Goal: Task Accomplishment & Management: Use online tool/utility

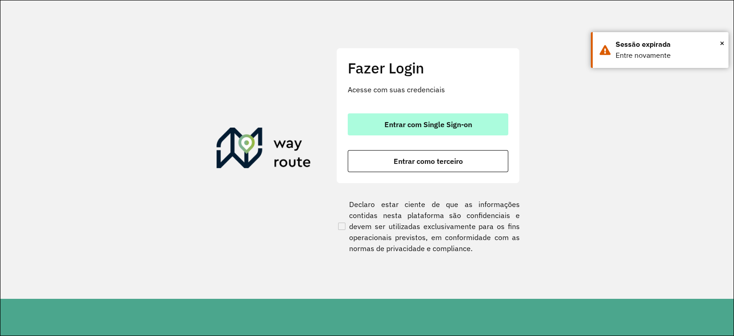
click at [373, 133] on button "Entrar com Single Sign-on" at bounding box center [428, 124] width 161 height 22
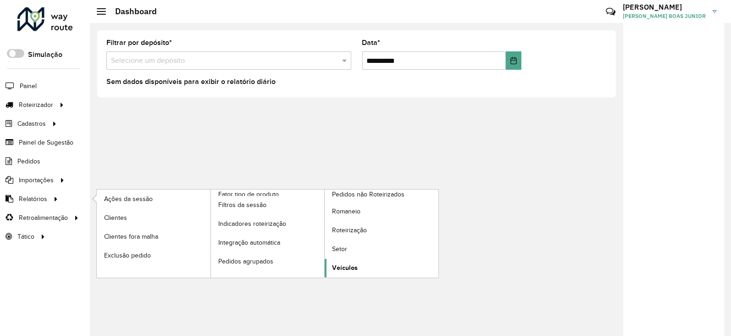
click at [354, 267] on span "Veículos" at bounding box center [345, 268] width 26 height 10
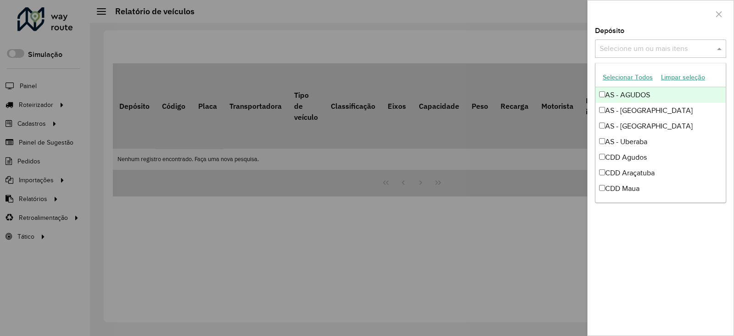
click at [643, 44] on input "text" at bounding box center [655, 49] width 117 height 11
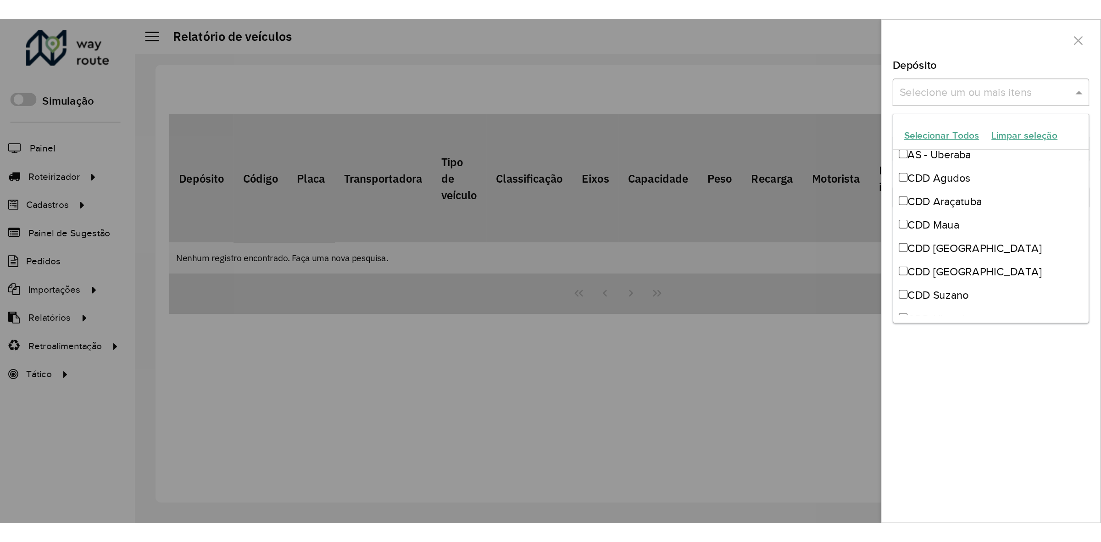
scroll to position [58, 0]
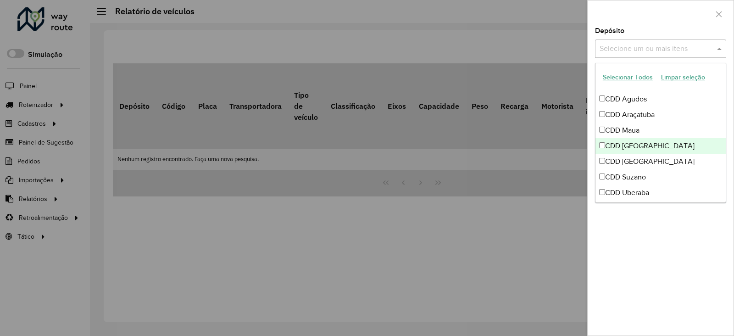
click at [638, 141] on div "CDD [GEOGRAPHIC_DATA]" at bounding box center [660, 146] width 130 height 16
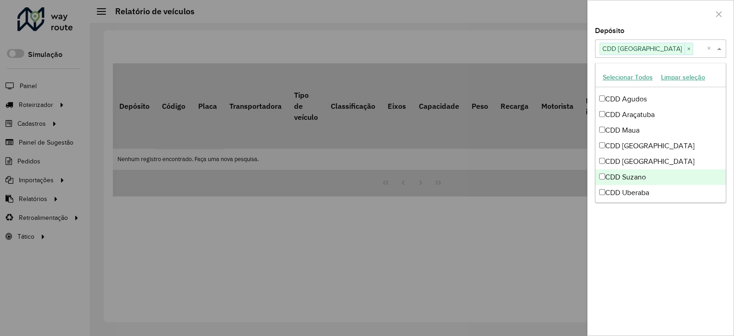
click at [538, 231] on div at bounding box center [367, 168] width 734 height 336
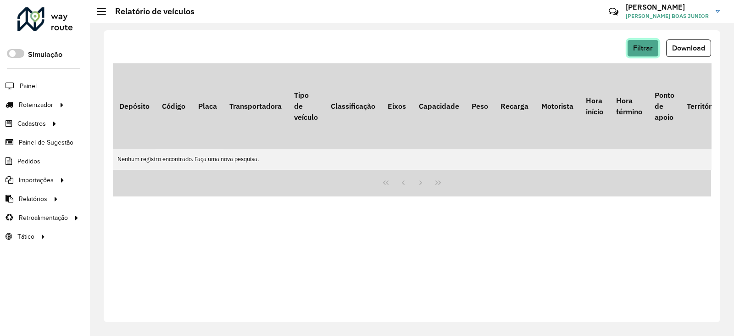
click at [647, 51] on button "Filtrar" at bounding box center [643, 47] width 32 height 17
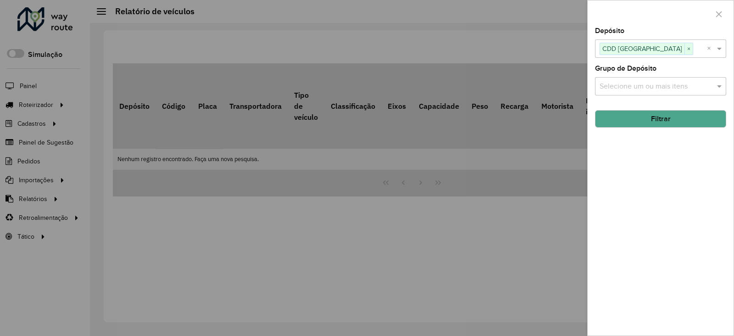
click at [645, 115] on button "Filtrar" at bounding box center [660, 118] width 131 height 17
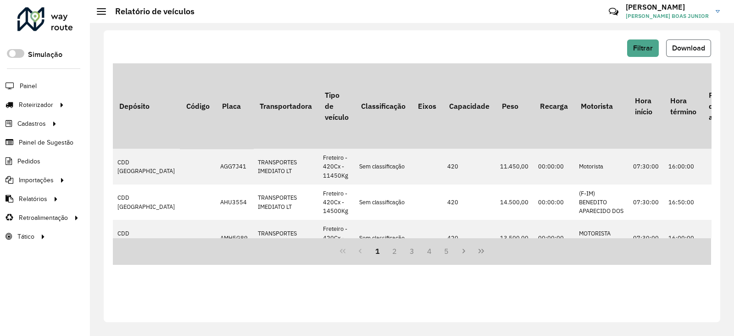
click at [683, 41] on button "Download" at bounding box center [688, 47] width 45 height 17
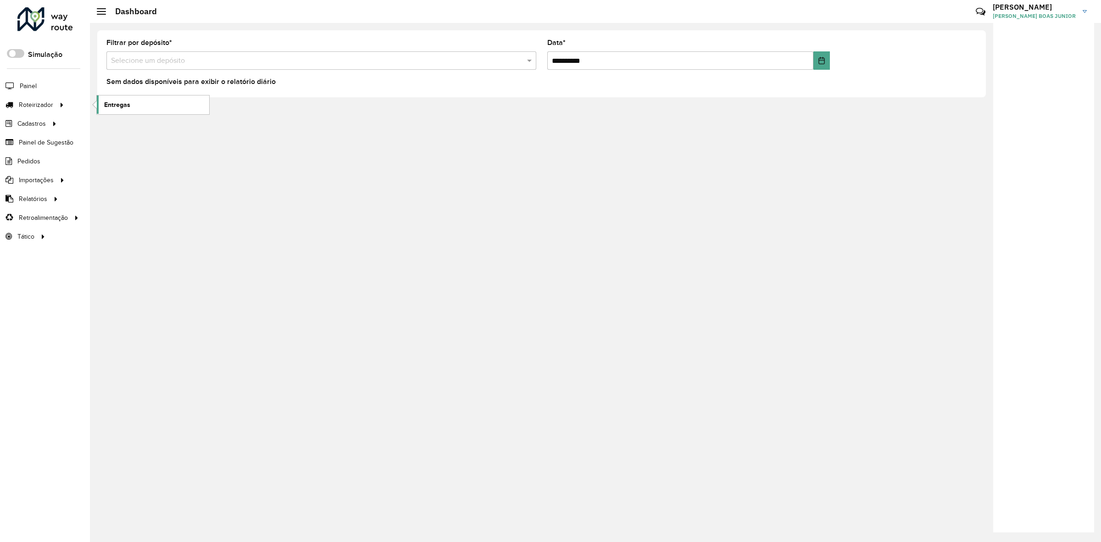
click at [117, 109] on span "Entregas" at bounding box center [117, 105] width 26 height 10
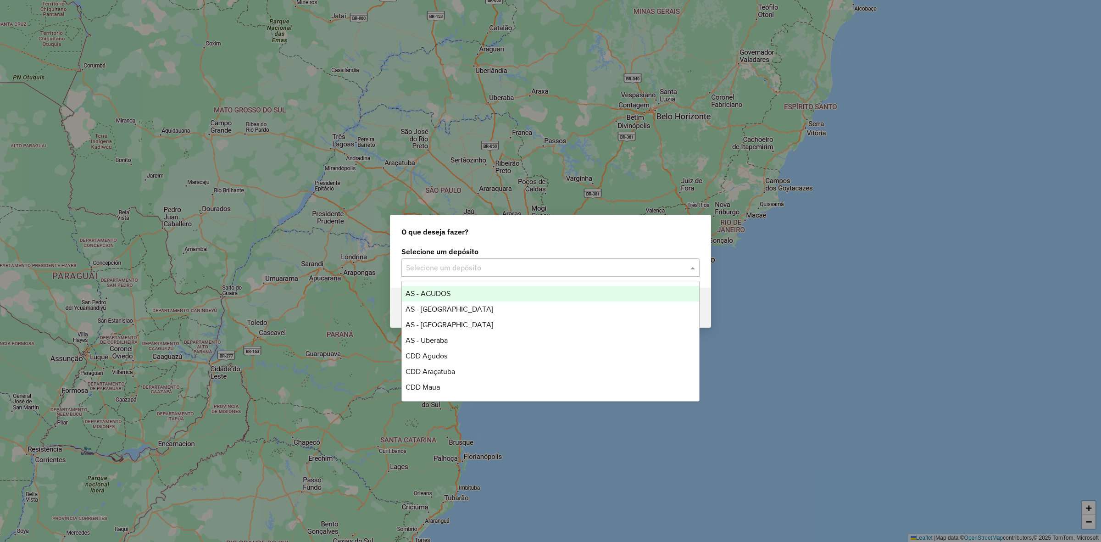
drag, startPoint x: 482, startPoint y: 272, endPoint x: 475, endPoint y: 277, distance: 8.5
click at [482, 272] on input "text" at bounding box center [541, 267] width 271 height 11
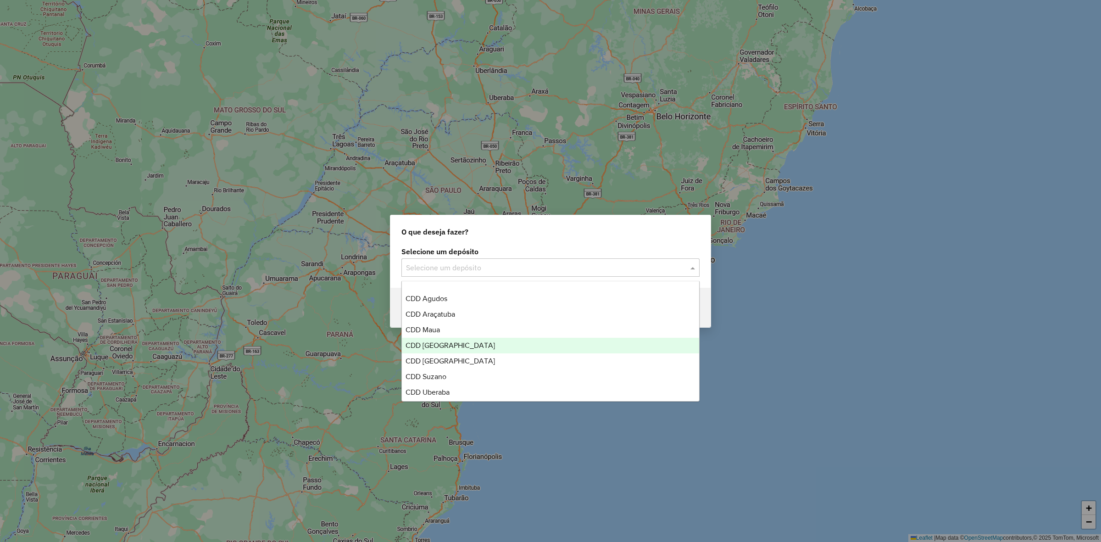
click at [453, 349] on span "CDD [GEOGRAPHIC_DATA]" at bounding box center [449, 345] width 89 height 8
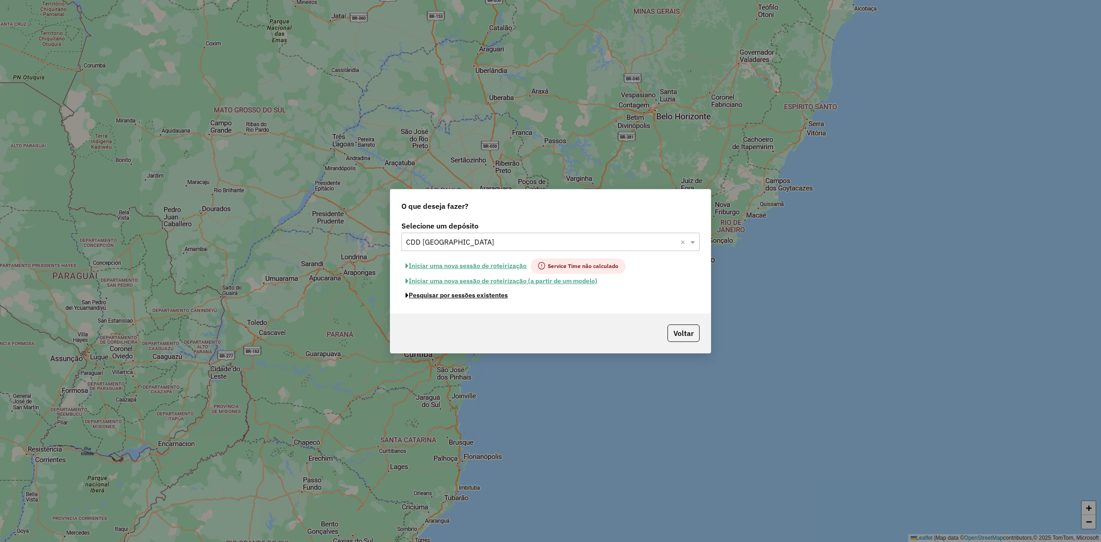
click at [501, 294] on button "Pesquisar por sessões existentes" at bounding box center [456, 295] width 111 height 14
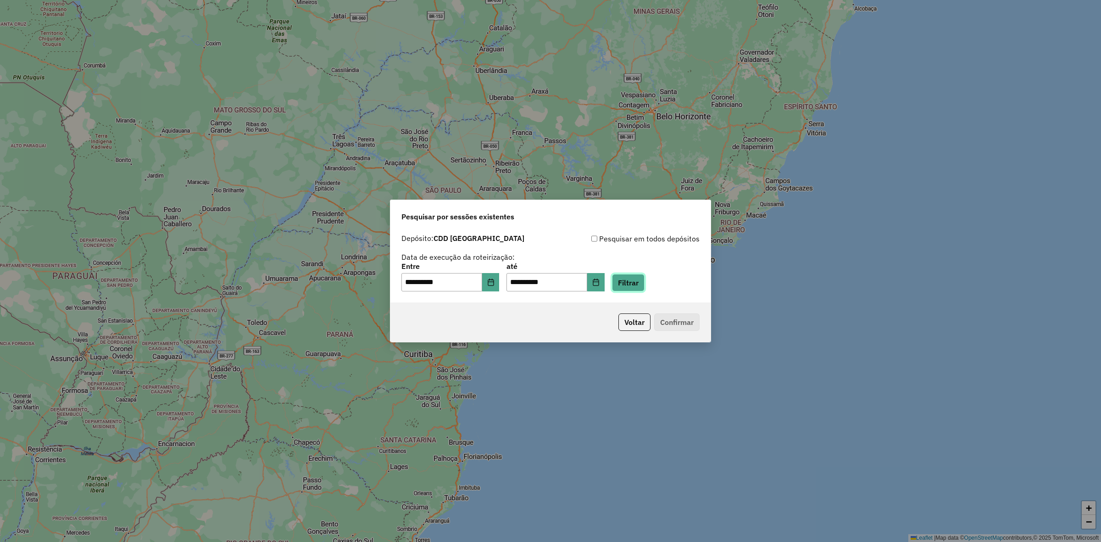
click at [634, 287] on button "Filtrar" at bounding box center [628, 282] width 33 height 17
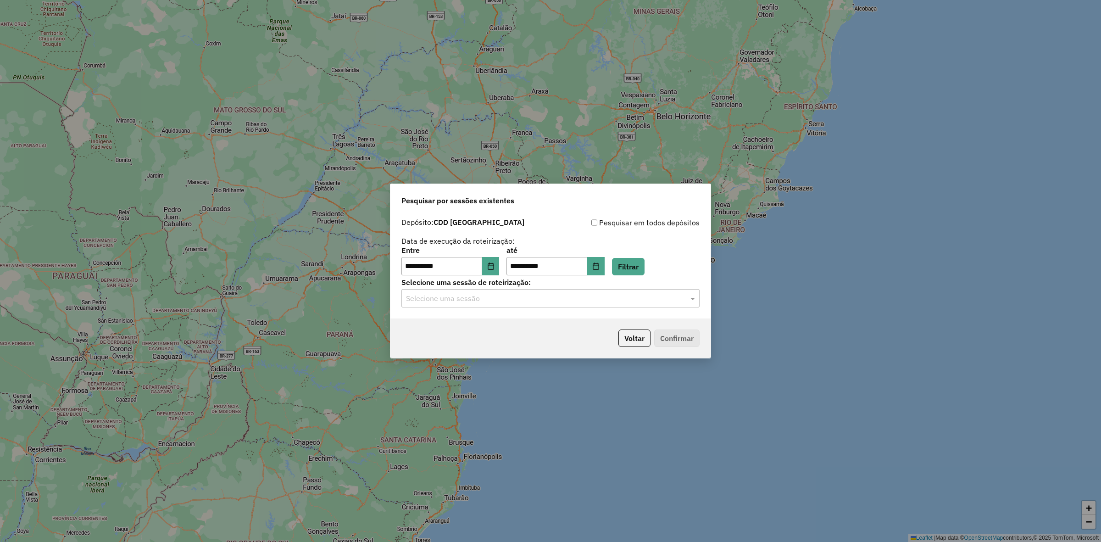
click at [521, 302] on input "text" at bounding box center [541, 298] width 271 height 11
click at [503, 321] on div "1278055 - 18/09/2025 18:49" at bounding box center [550, 325] width 297 height 16
click at [682, 344] on button "Confirmar" at bounding box center [676, 337] width 45 height 17
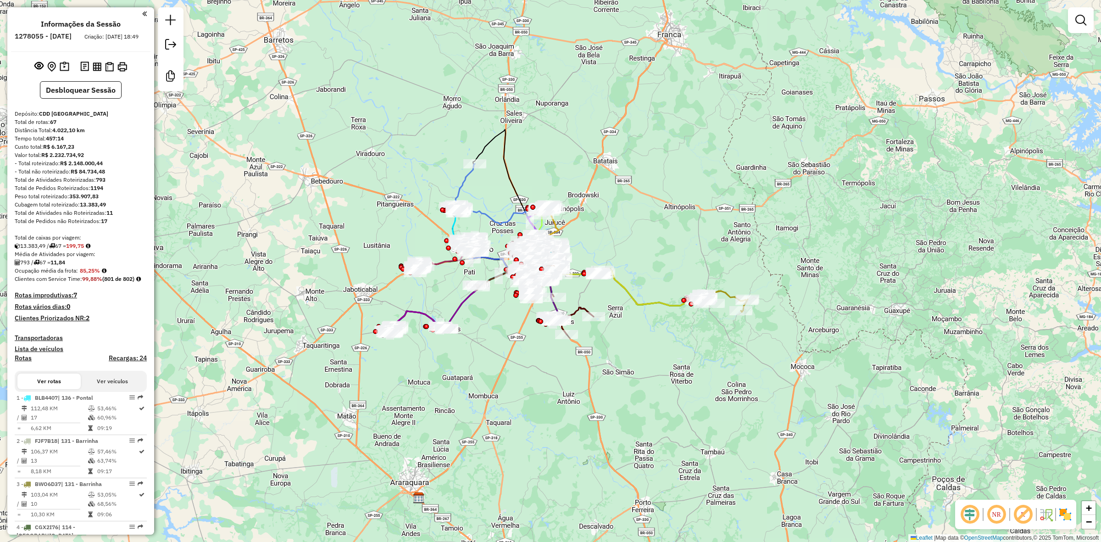
click at [1026, 511] on em at bounding box center [1023, 514] width 22 height 22
click at [1070, 516] on img at bounding box center [1065, 514] width 15 height 15
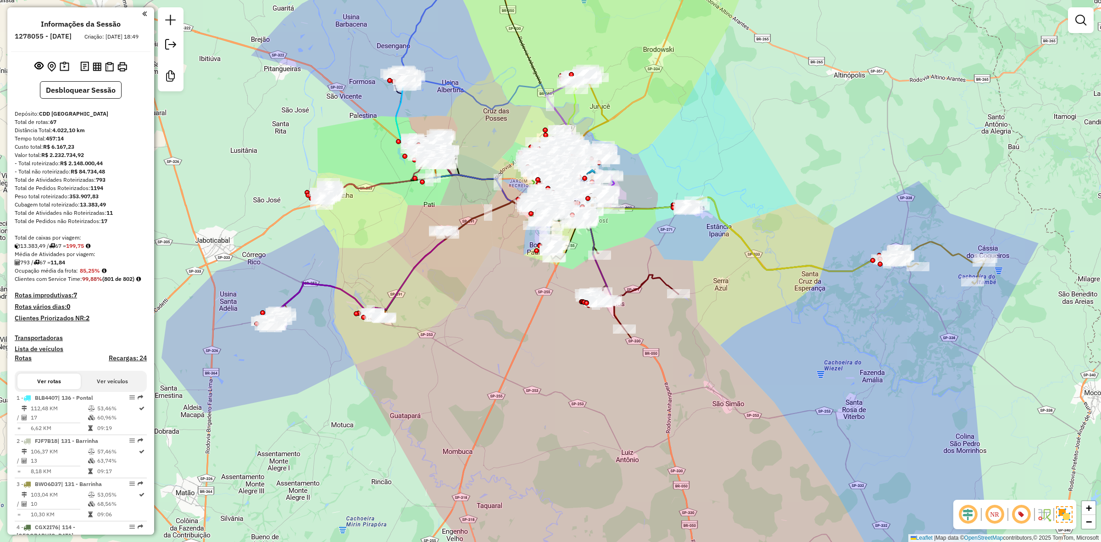
drag, startPoint x: 741, startPoint y: 329, endPoint x: 802, endPoint y: 321, distance: 61.5
click at [802, 321] on div "Janela de atendimento Grade de atendimento Capacidade Transportadoras Veículos …" at bounding box center [550, 271] width 1101 height 542
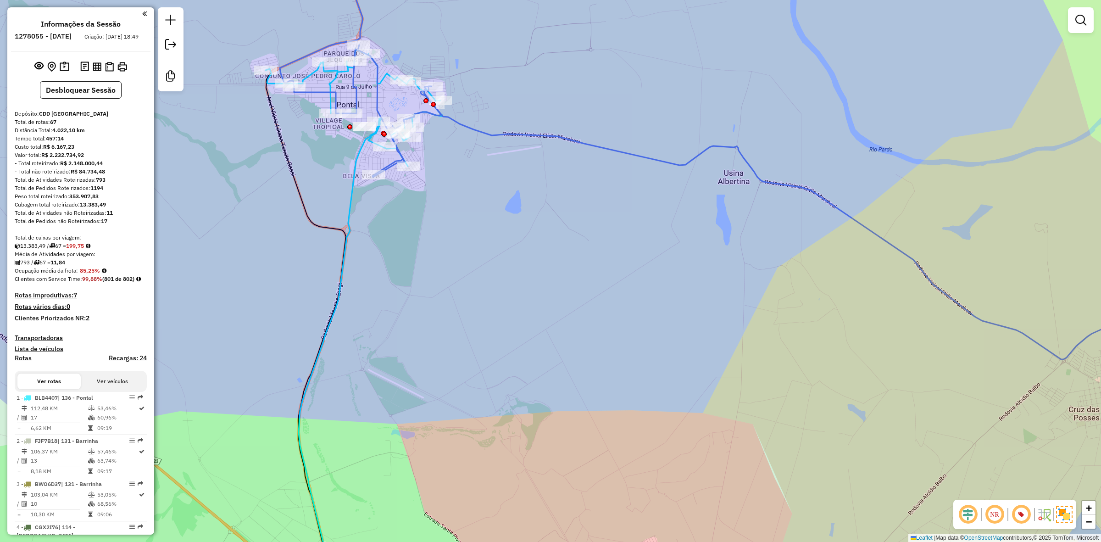
drag, startPoint x: 676, startPoint y: 399, endPoint x: 538, endPoint y: 252, distance: 201.8
click at [538, 253] on div "Janela de atendimento Grade de atendimento Capacidade Transportadoras Veículos …" at bounding box center [550, 271] width 1101 height 542
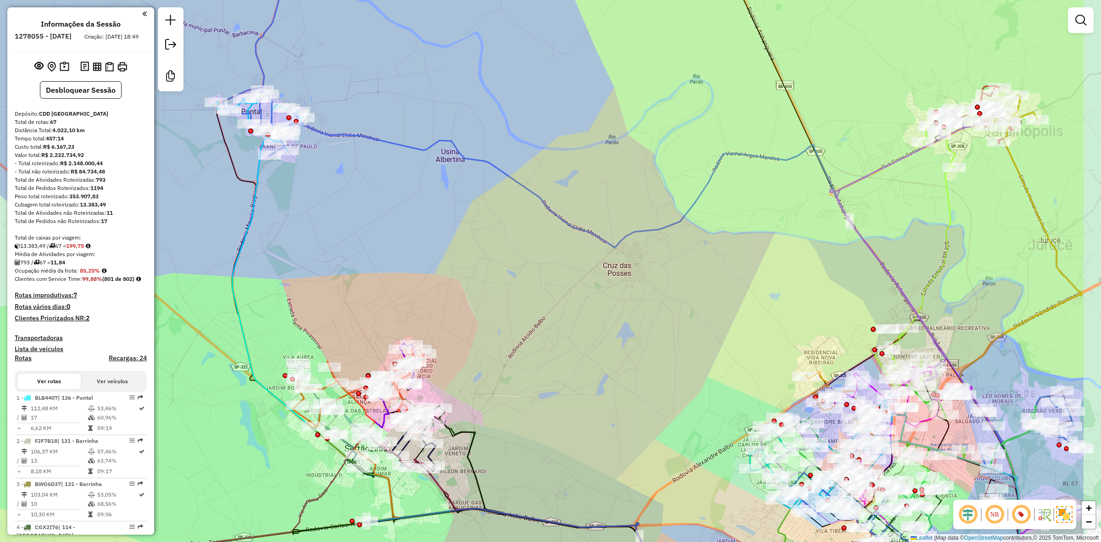
drag, startPoint x: 833, startPoint y: 264, endPoint x: 730, endPoint y: 276, distance: 103.4
click at [730, 276] on div "Janela de atendimento Grade de atendimento Capacidade Transportadoras Veículos …" at bounding box center [550, 271] width 1101 height 542
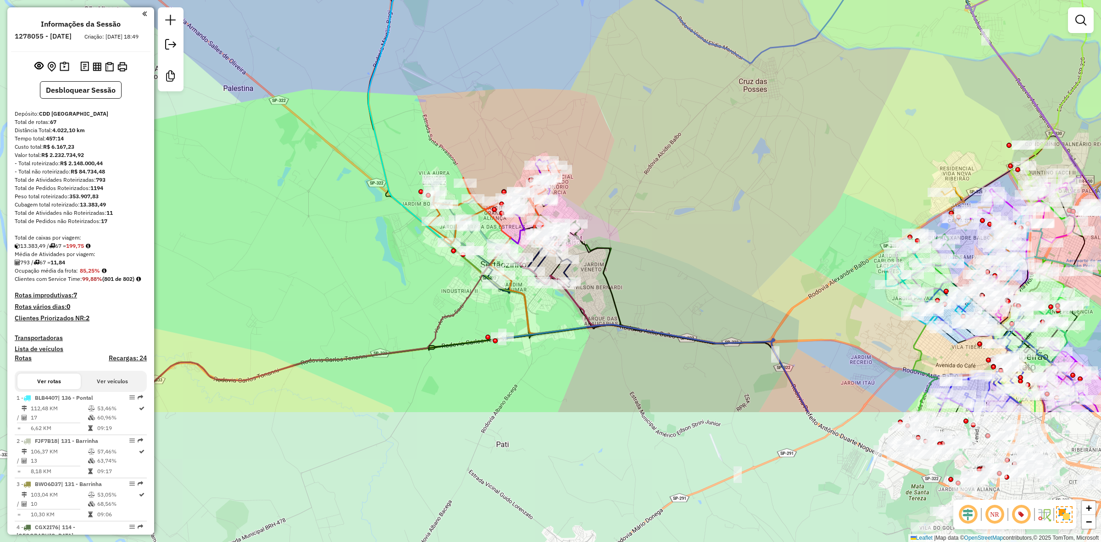
drag, startPoint x: 632, startPoint y: 281, endPoint x: 680, endPoint y: 187, distance: 106.0
click at [680, 187] on div "Janela de atendimento Grade de atendimento Capacidade Transportadoras Veículos …" at bounding box center [550, 271] width 1101 height 542
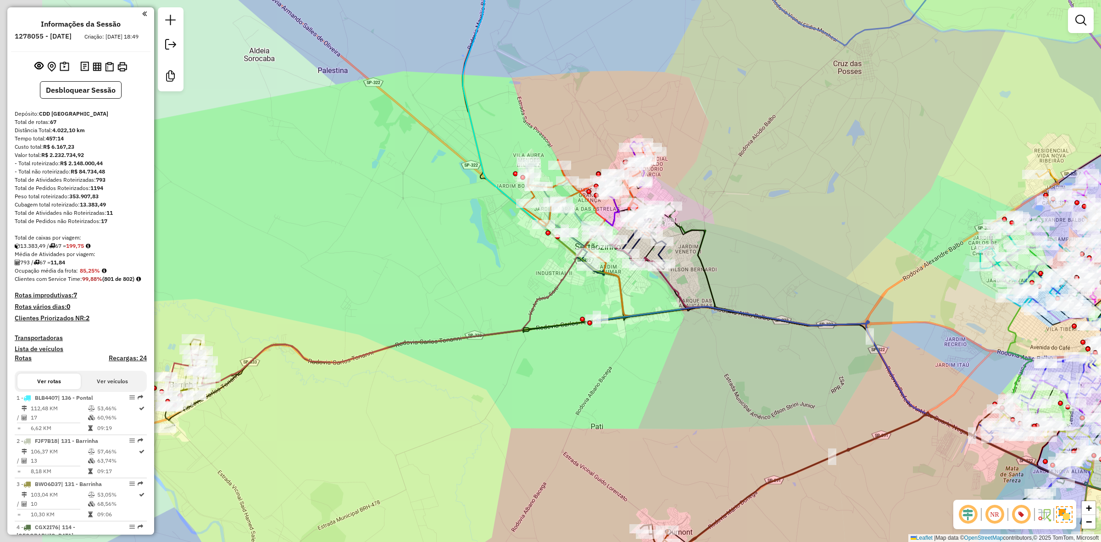
drag, startPoint x: 374, startPoint y: 392, endPoint x: 539, endPoint y: 361, distance: 168.0
click at [539, 361] on div "Janela de atendimento Grade de atendimento Capacidade Transportadoras Veículos …" at bounding box center [550, 271] width 1101 height 542
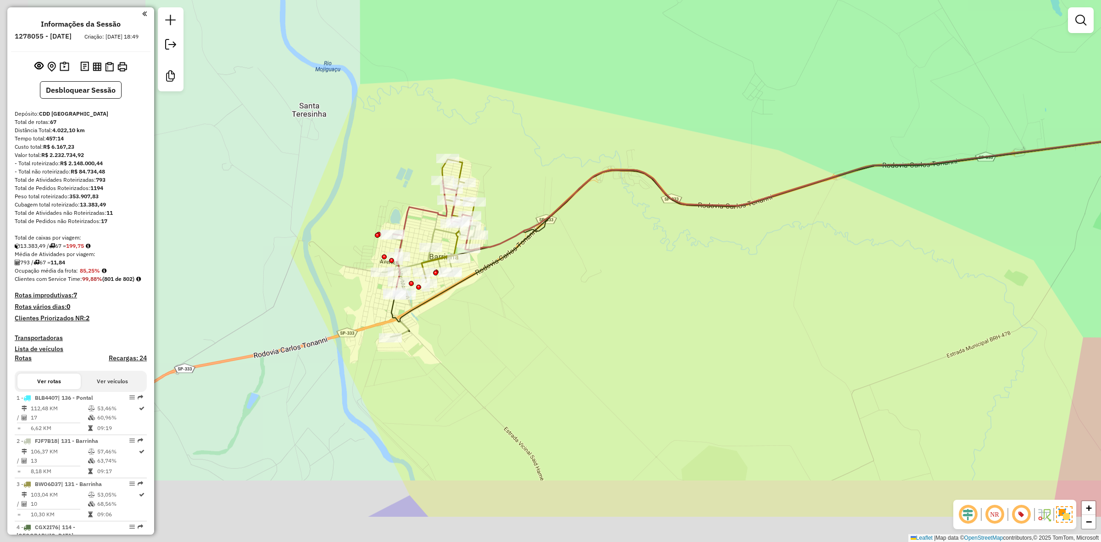
drag, startPoint x: 390, startPoint y: 371, endPoint x: 471, endPoint y: 201, distance: 187.9
click at [484, 311] on div "Janela de atendimento Grade de atendimento Capacidade Transportadoras Veículos …" at bounding box center [550, 271] width 1101 height 542
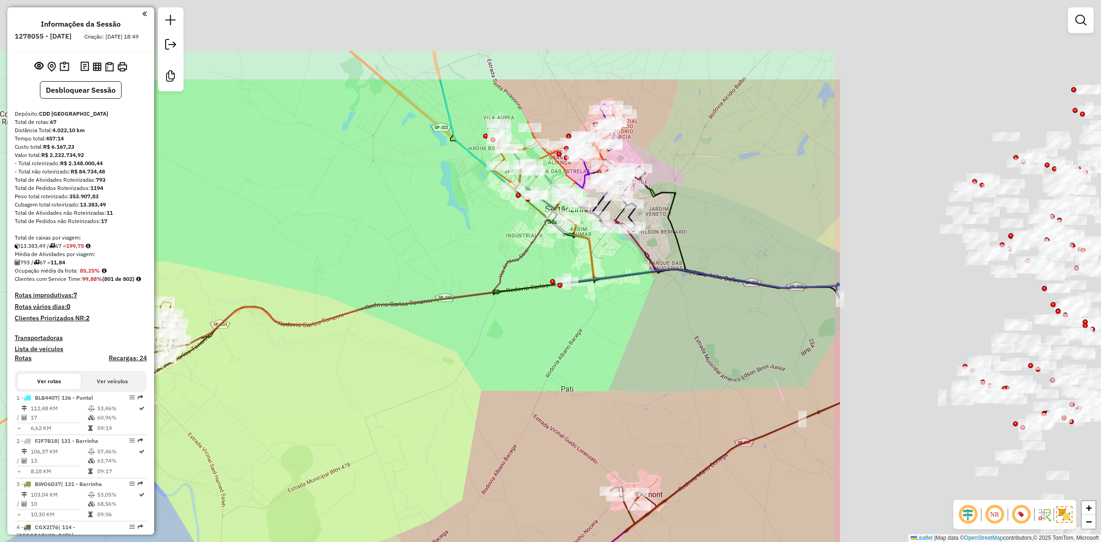
drag, startPoint x: 733, startPoint y: 246, endPoint x: 507, endPoint y: 283, distance: 228.7
click at [502, 338] on div "Janela de atendimento Grade de atendimento Capacidade Transportadoras Veículos …" at bounding box center [550, 271] width 1101 height 542
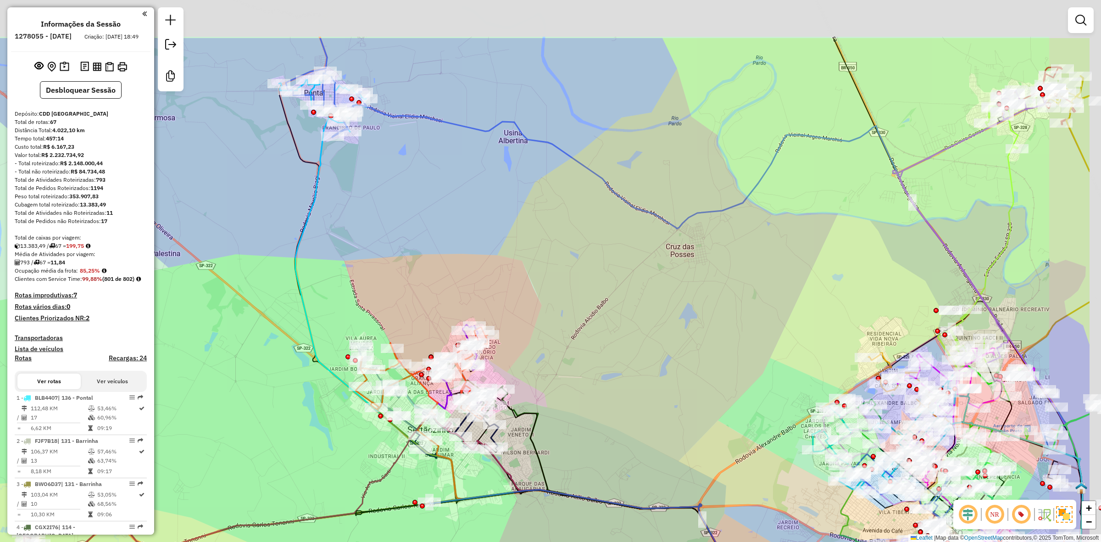
drag, startPoint x: 767, startPoint y: 230, endPoint x: 648, endPoint y: 320, distance: 149.0
click at [648, 320] on div "Janela de atendimento Grade de atendimento Capacidade Transportadoras Veículos …" at bounding box center [550, 271] width 1101 height 542
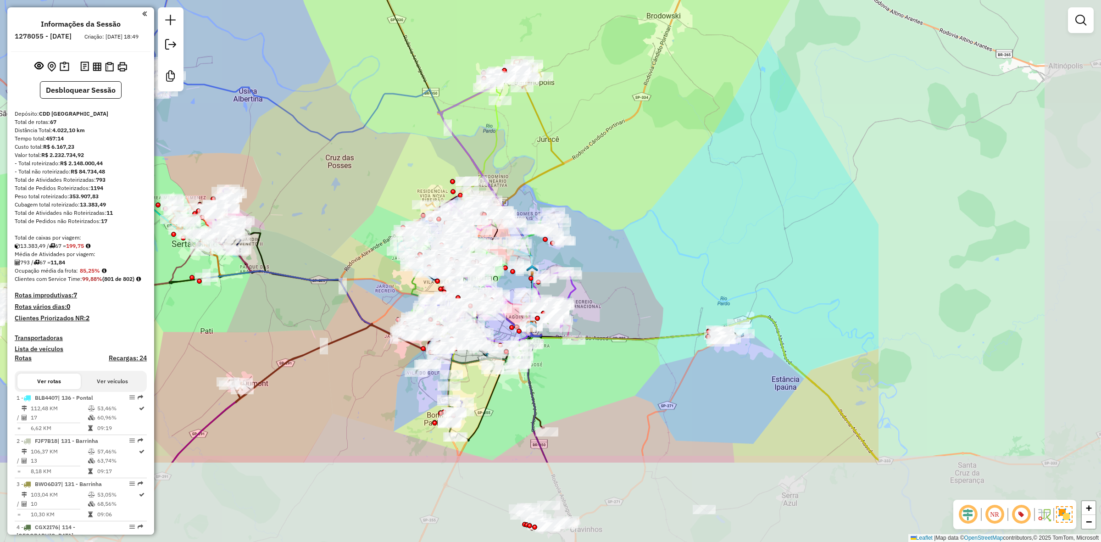
drag, startPoint x: 627, startPoint y: 317, endPoint x: 365, endPoint y: 193, distance: 289.9
click at [347, 168] on div "Janela de atendimento Grade de atendimento Capacidade Transportadoras Veículos …" at bounding box center [550, 271] width 1101 height 542
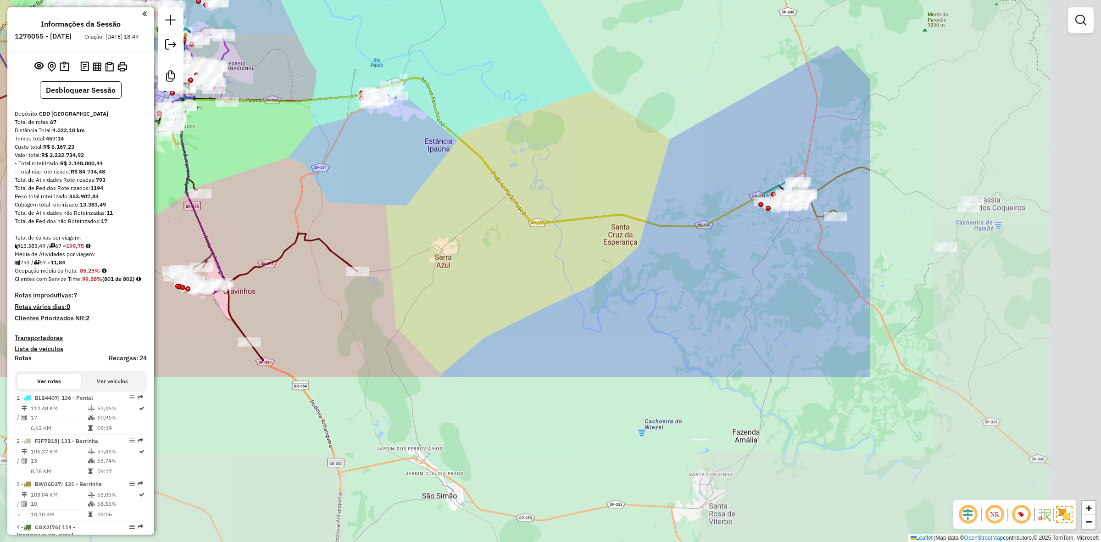
drag, startPoint x: 702, startPoint y: 344, endPoint x: 404, endPoint y: 161, distance: 350.0
click at [404, 161] on div "Janela de atendimento Grade de atendimento Capacidade Transportadoras Veículos …" at bounding box center [550, 271] width 1101 height 542
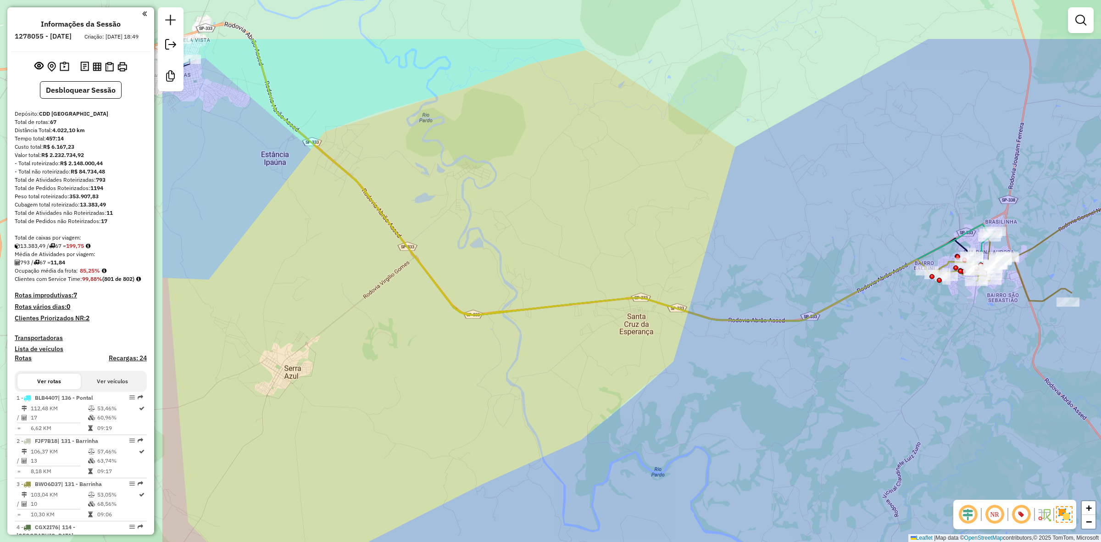
drag, startPoint x: 508, startPoint y: 268, endPoint x: 810, endPoint y: 369, distance: 318.2
click at [881, 384] on div "Janela de atendimento Grade de atendimento Capacidade Transportadoras Veículos …" at bounding box center [550, 271] width 1101 height 542
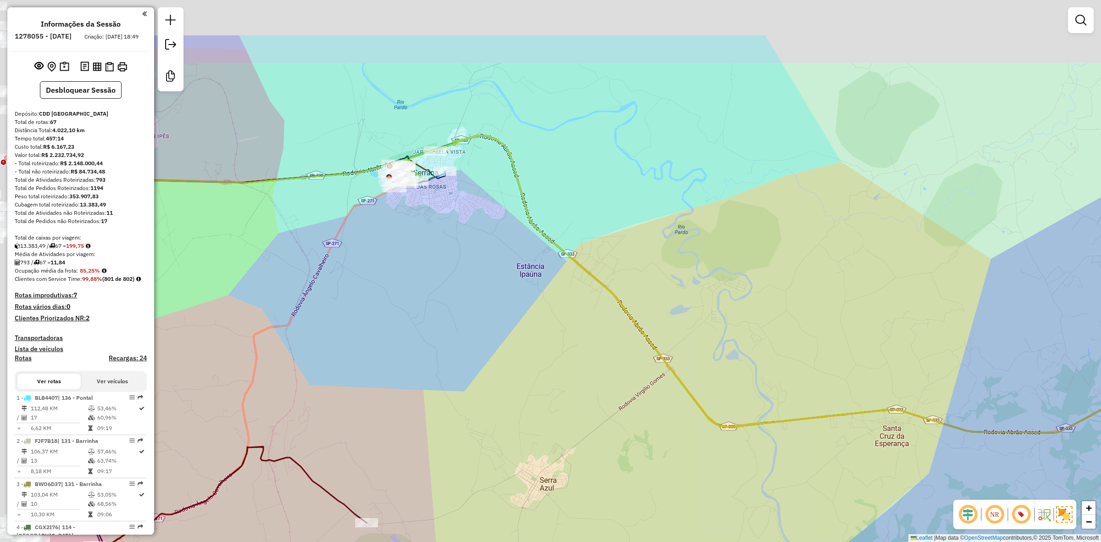
drag, startPoint x: 386, startPoint y: 250, endPoint x: 626, endPoint y: 349, distance: 259.8
click at [640, 381] on div "Janela de atendimento Grade de atendimento Capacidade Transportadoras Veículos …" at bounding box center [550, 271] width 1101 height 542
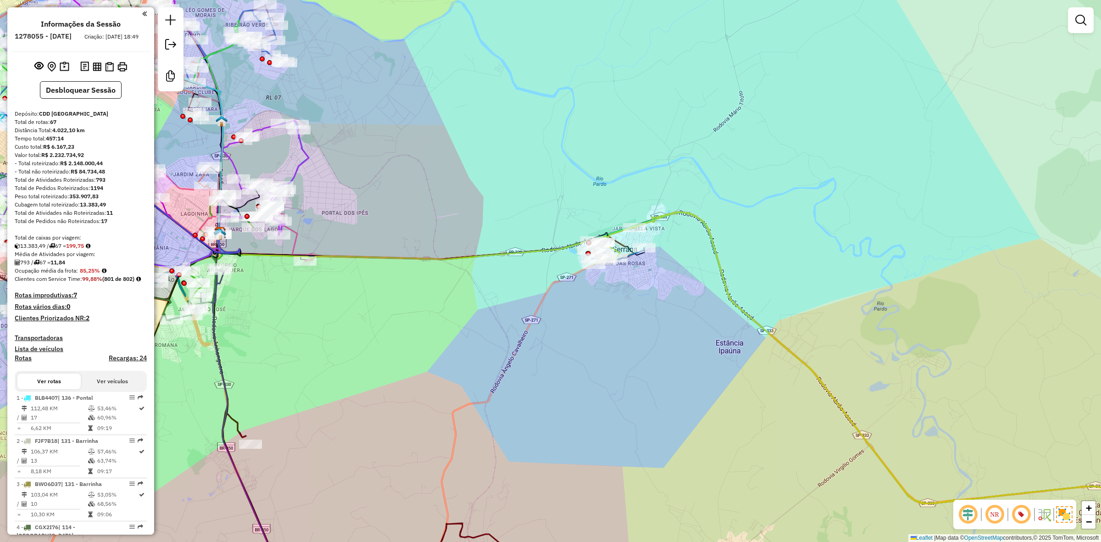
click at [586, 314] on div "Janela de atendimento Grade de atendimento Capacidade Transportadoras Veículos …" at bounding box center [550, 271] width 1101 height 542
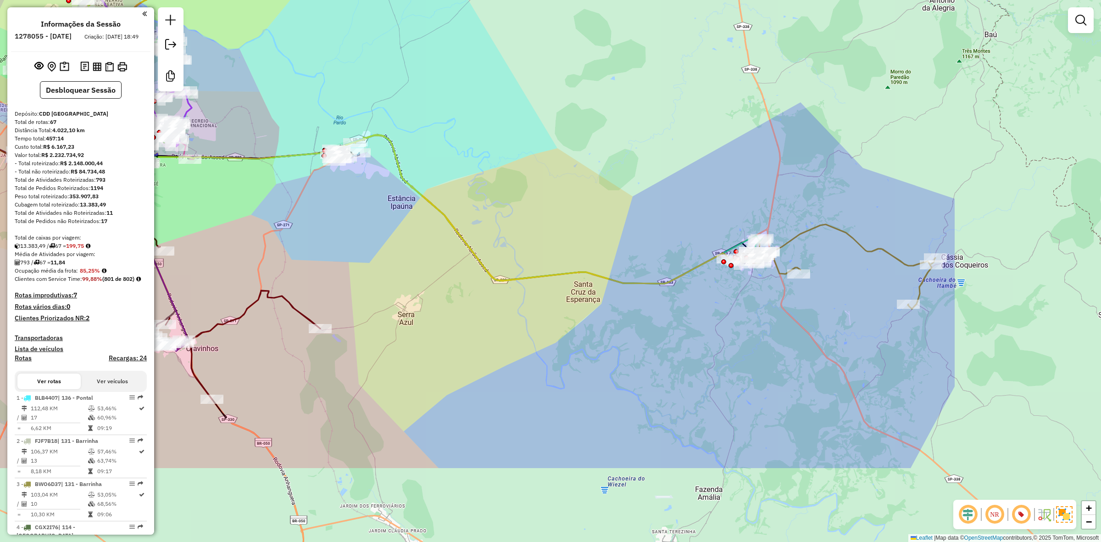
drag, startPoint x: 672, startPoint y: 376, endPoint x: 416, endPoint y: 248, distance: 286.5
click at [416, 248] on div "Janela de atendimento Grade de atendimento Capacidade Transportadoras Veículos …" at bounding box center [550, 271] width 1101 height 542
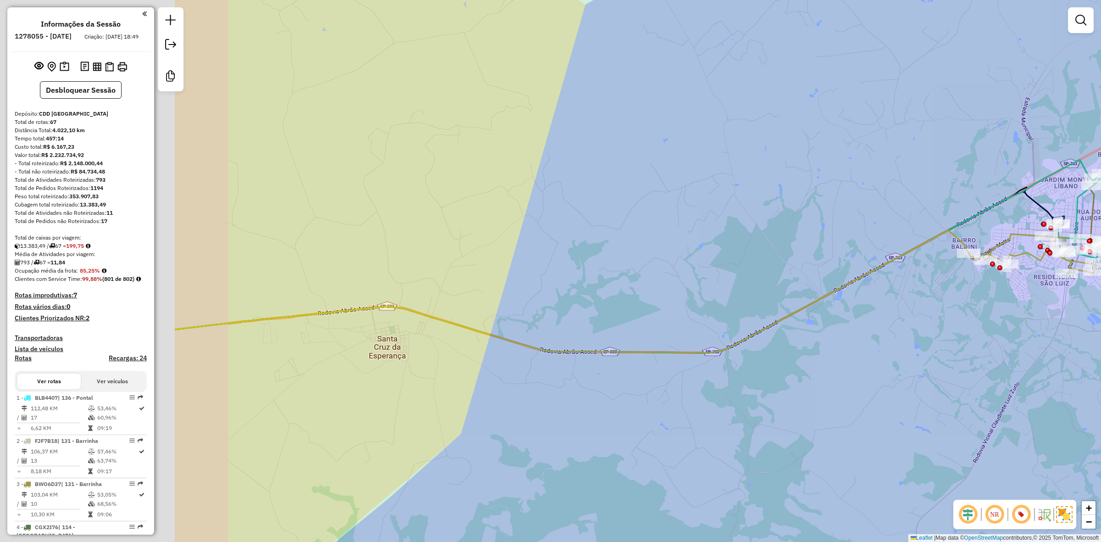
drag, startPoint x: 540, startPoint y: 354, endPoint x: 780, endPoint y: 357, distance: 239.9
click at [780, 357] on div "Janela de atendimento Grade de atendimento Capacidade Transportadoras Veículos …" at bounding box center [550, 271] width 1101 height 542
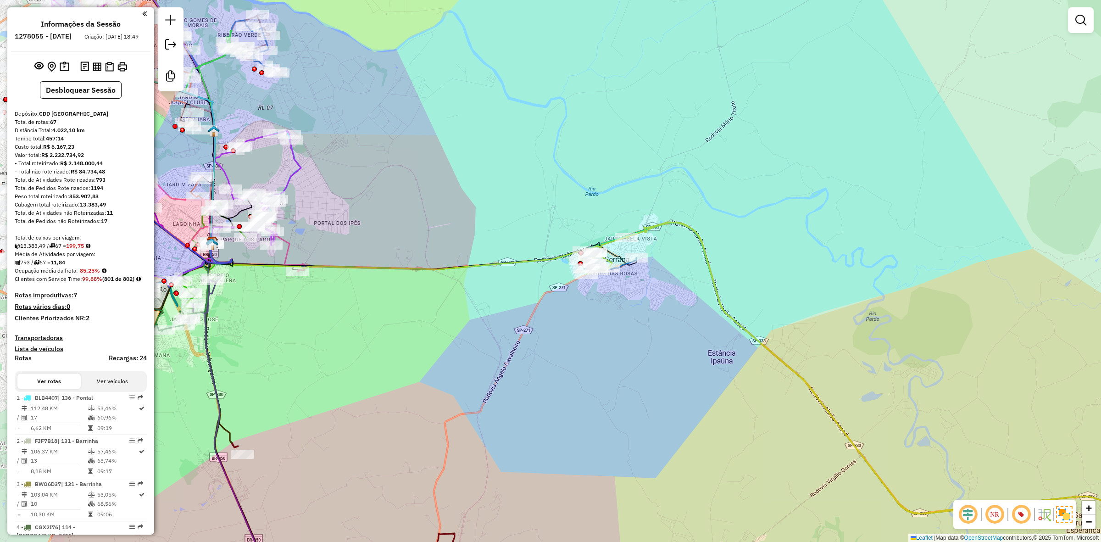
drag, startPoint x: 321, startPoint y: 235, endPoint x: 482, endPoint y: 247, distance: 161.4
click at [482, 247] on div "Janela de atendimento Grade de atendimento Capacidade Transportadoras Veículos …" at bounding box center [550, 271] width 1101 height 542
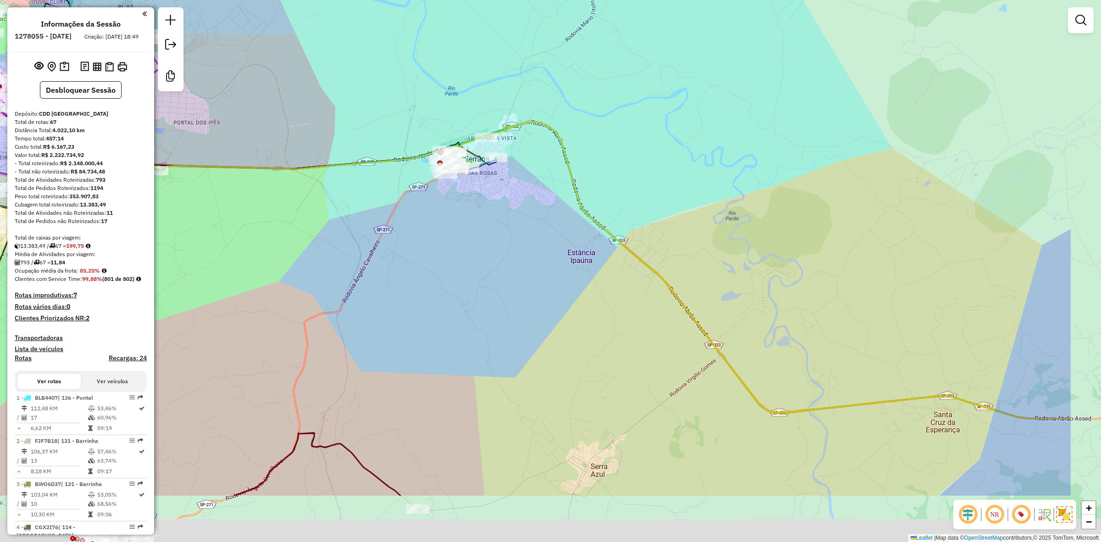
drag, startPoint x: 665, startPoint y: 360, endPoint x: 430, endPoint y: 221, distance: 273.5
click at [434, 221] on div "Janela de atendimento Grade de atendimento Capacidade Transportadoras Veículos …" at bounding box center [550, 271] width 1101 height 542
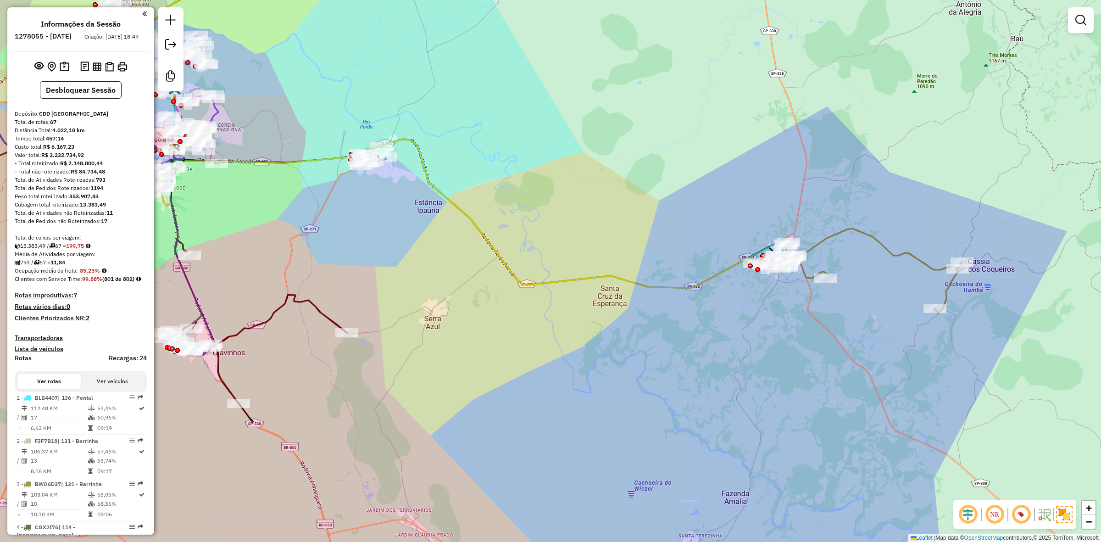
drag, startPoint x: 792, startPoint y: 314, endPoint x: 786, endPoint y: 309, distance: 8.1
click at [786, 309] on div "Janela de atendimento Grade de atendimento Capacidade Transportadoras Veículos …" at bounding box center [550, 271] width 1101 height 542
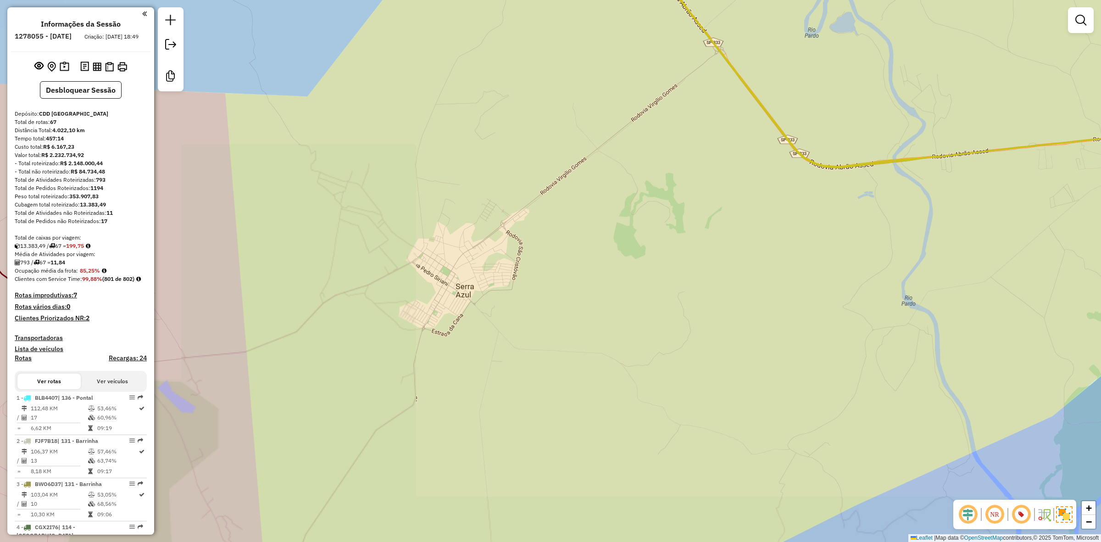
drag, startPoint x: 427, startPoint y: 221, endPoint x: 501, endPoint y: 255, distance: 81.9
click at [501, 255] on div "Janela de atendimento Grade de atendimento Capacidade Transportadoras Veículos …" at bounding box center [550, 271] width 1101 height 542
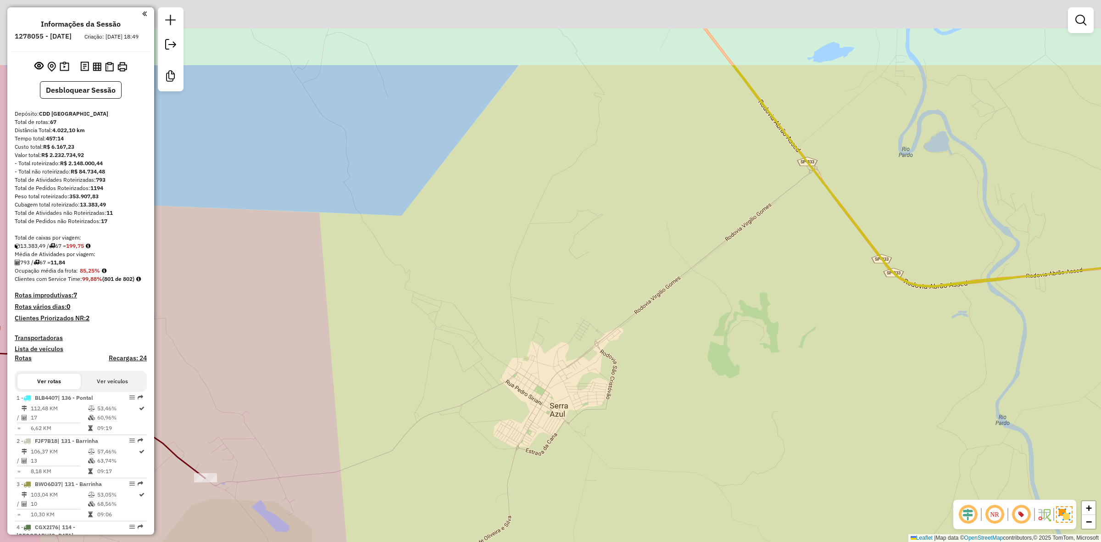
drag, startPoint x: 462, startPoint y: 176, endPoint x: 560, endPoint y: 299, distance: 156.7
click at [560, 299] on div "Janela de atendimento Grade de atendimento Capacidade Transportadoras Veículos …" at bounding box center [550, 271] width 1101 height 542
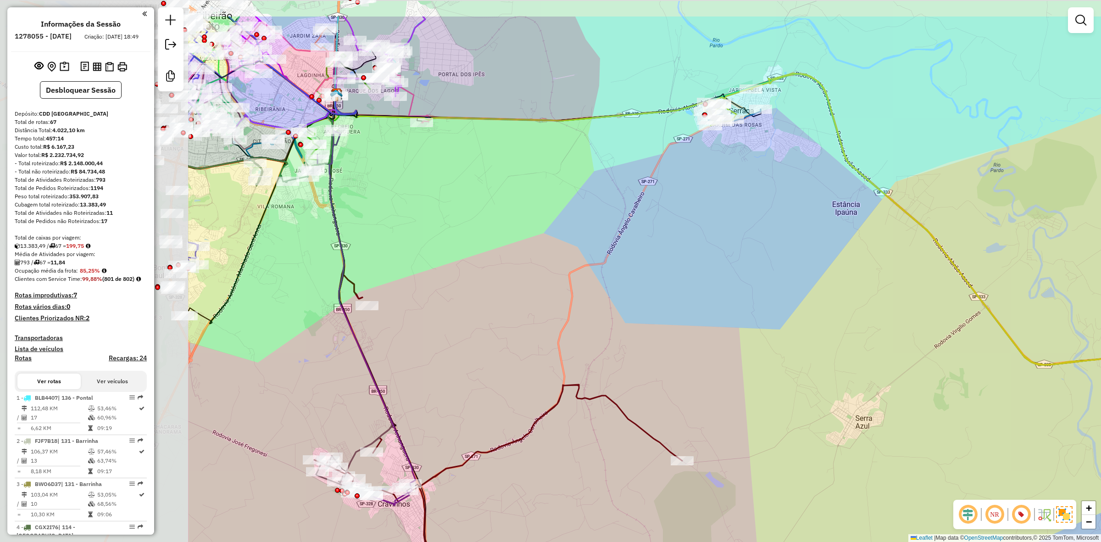
drag, startPoint x: 259, startPoint y: 160, endPoint x: 556, endPoint y: 230, distance: 305.0
click at [556, 230] on div "Janela de atendimento Grade de atendimento Capacidade Transportadoras Veículos …" at bounding box center [550, 271] width 1101 height 542
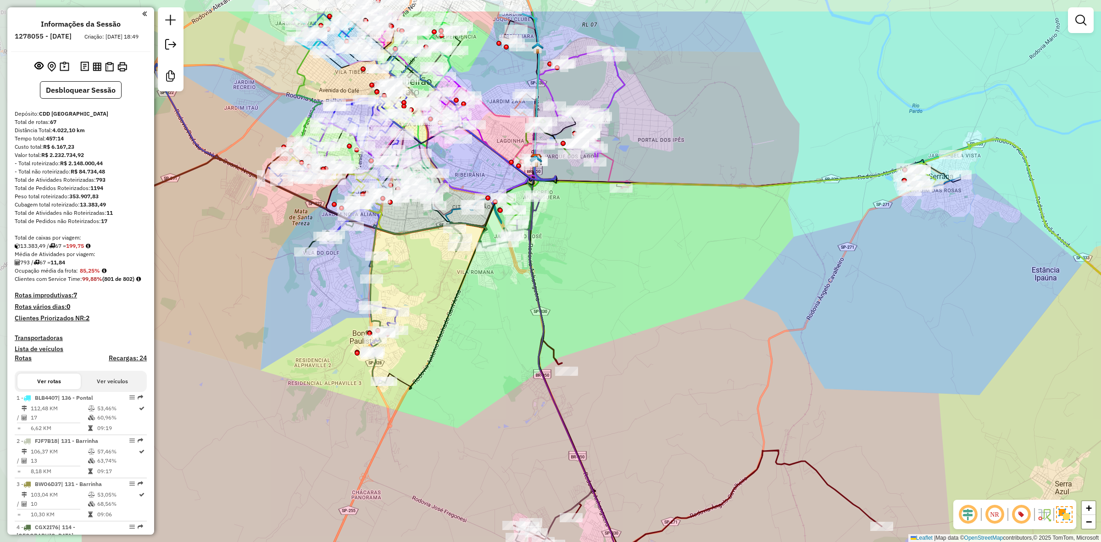
drag, startPoint x: 290, startPoint y: 261, endPoint x: 482, endPoint y: 327, distance: 202.6
click at [482, 327] on div "Janela de atendimento Grade de atendimento Capacidade Transportadoras Veículos …" at bounding box center [550, 271] width 1101 height 542
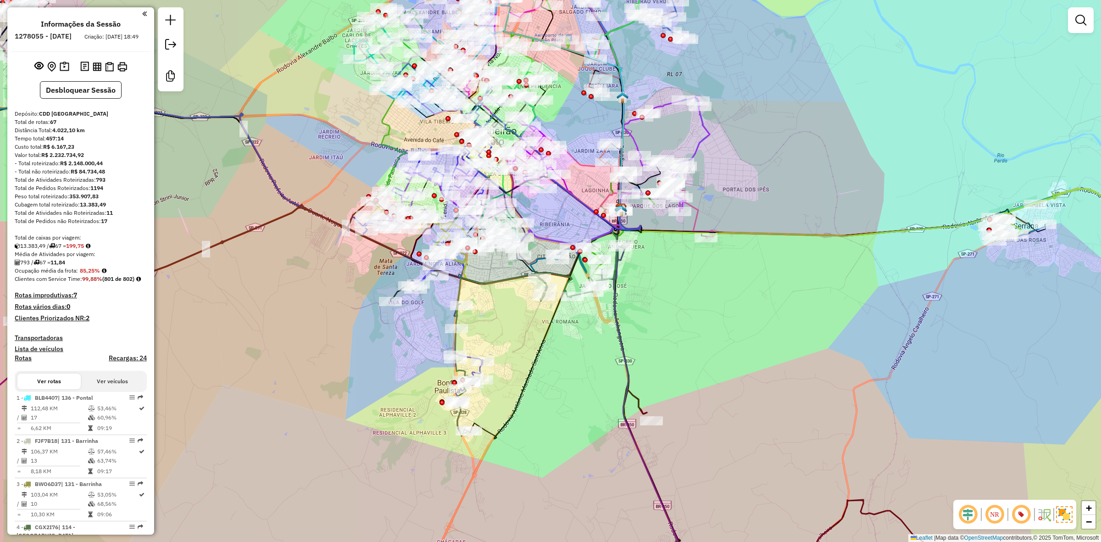
drag, startPoint x: 254, startPoint y: 275, endPoint x: 342, endPoint y: 328, distance: 103.0
click at [342, 327] on div "Janela de atendimento Grade de atendimento Capacidade Transportadoras Veículos …" at bounding box center [550, 271] width 1101 height 542
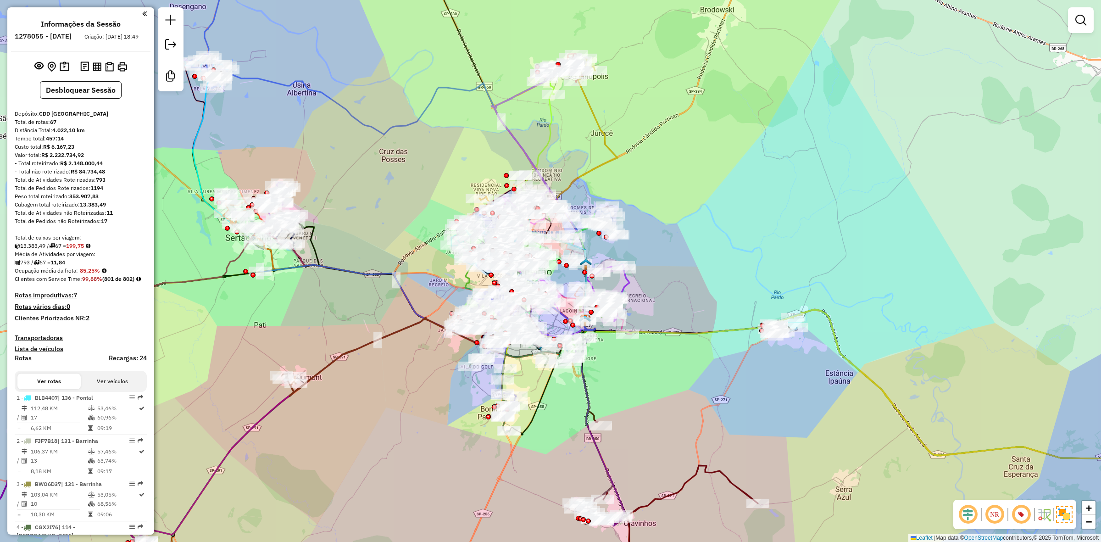
drag, startPoint x: 330, startPoint y: 121, endPoint x: 352, endPoint y: 134, distance: 25.7
click at [432, 171] on div "Janela de atendimento Grade de atendimento Capacidade Transportadoras Veículos …" at bounding box center [550, 271] width 1101 height 542
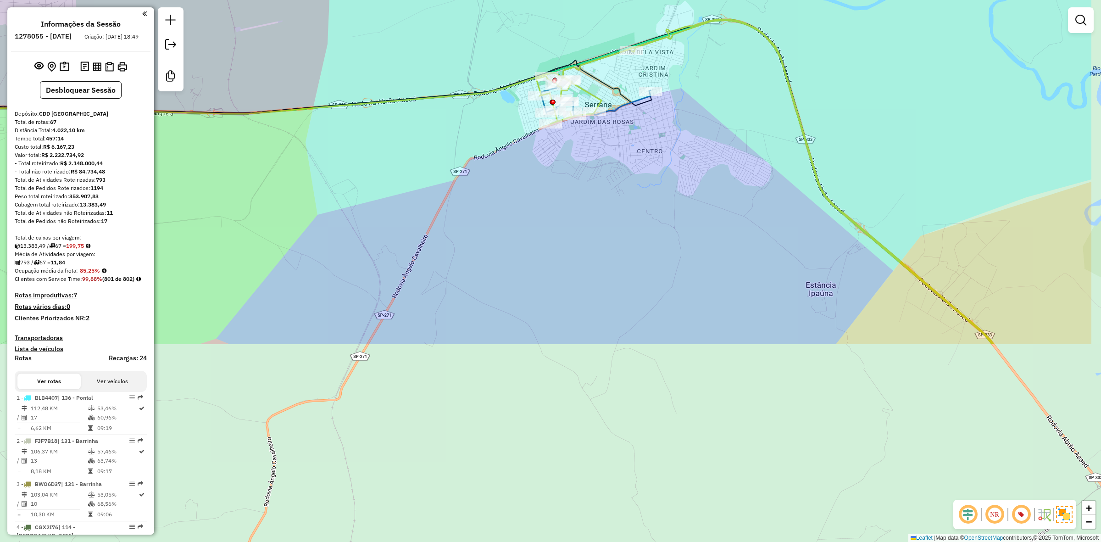
drag, startPoint x: 780, startPoint y: 397, endPoint x: 666, endPoint y: 162, distance: 260.9
click at [666, 162] on div "Rota 5 - Placa EBM5960 17188164 - ANDERSON VOLPIM ME Janela de atendimento Grad…" at bounding box center [550, 271] width 1101 height 542
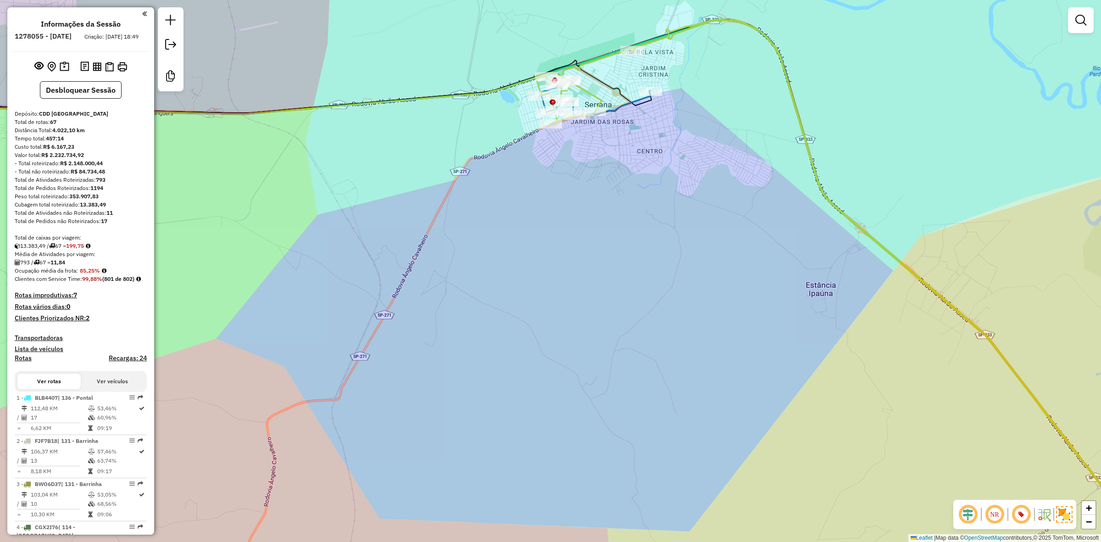
click at [590, 90] on icon at bounding box center [245, 93] width 711 height 41
select select "**********"
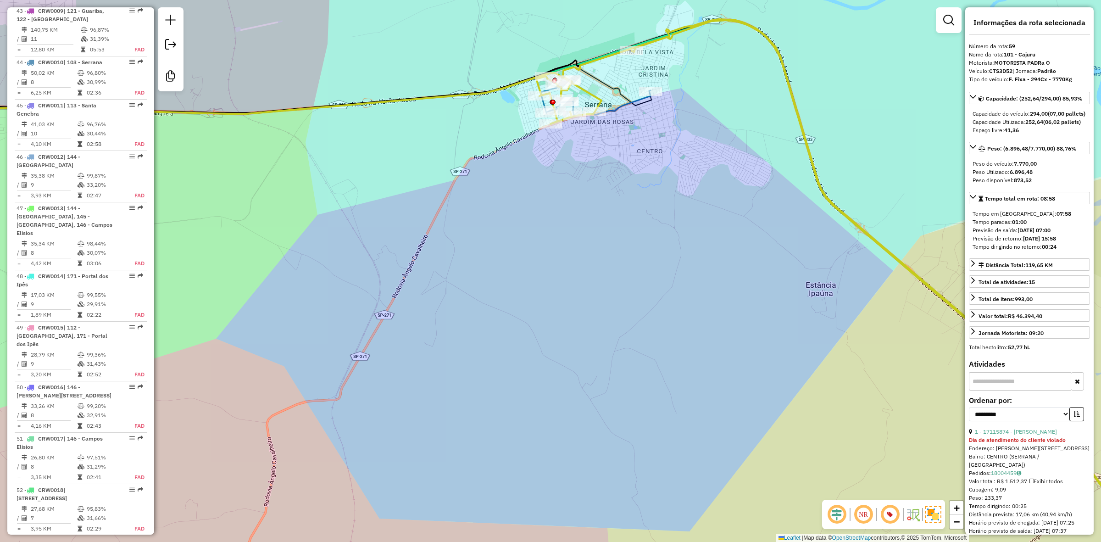
scroll to position [3358, 0]
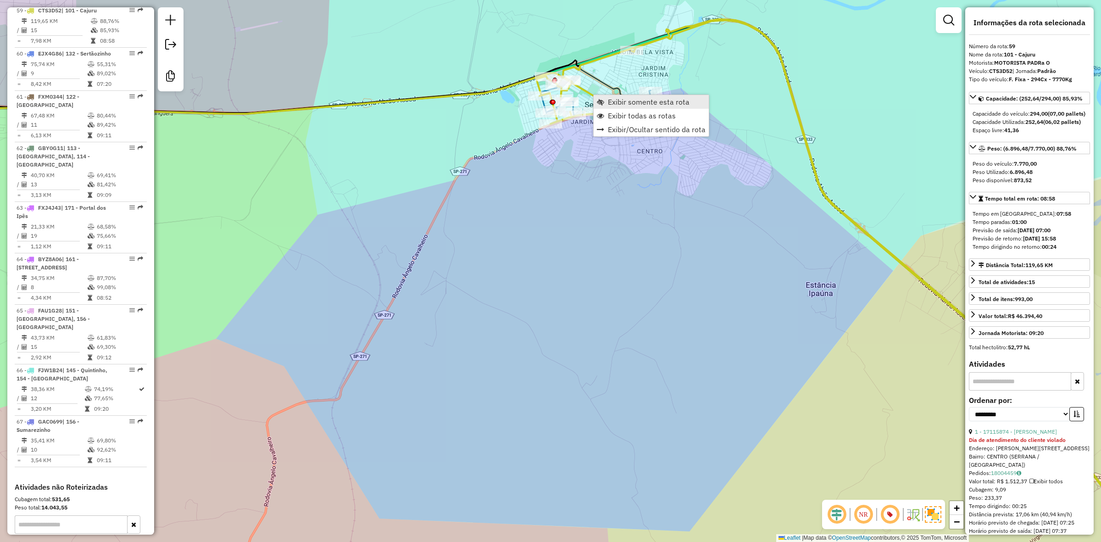
click at [604, 96] on link "Exibir somente esta rota" at bounding box center [650, 102] width 115 height 14
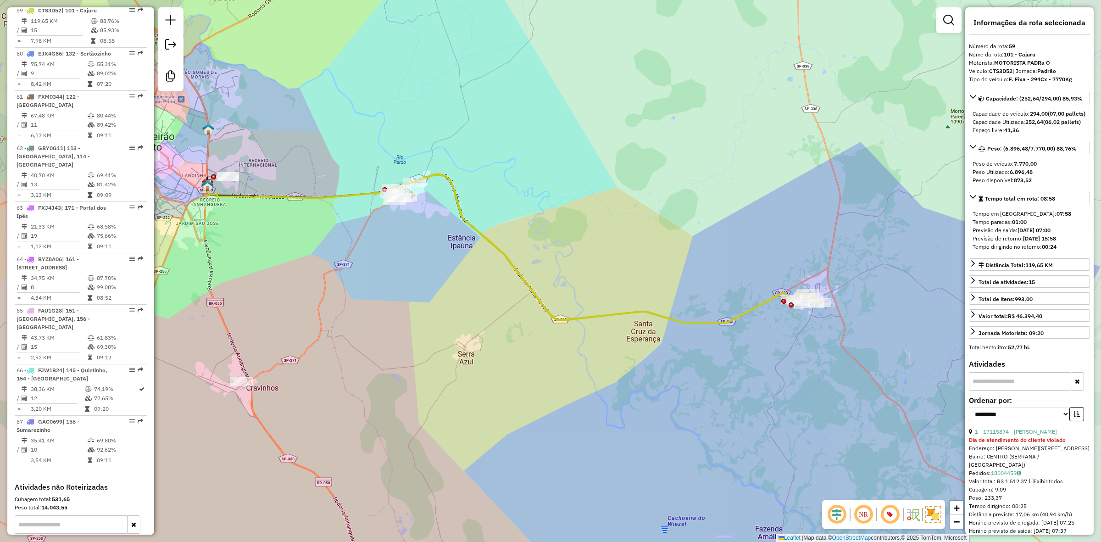
drag, startPoint x: 858, startPoint y: 360, endPoint x: 822, endPoint y: 338, distance: 42.6
click at [822, 338] on div "Janela de atendimento Grade de atendimento Capacidade Transportadoras Veículos …" at bounding box center [550, 271] width 1101 height 542
click at [500, 238] on span "Exibir todas as rotas" at bounding box center [513, 236] width 68 height 7
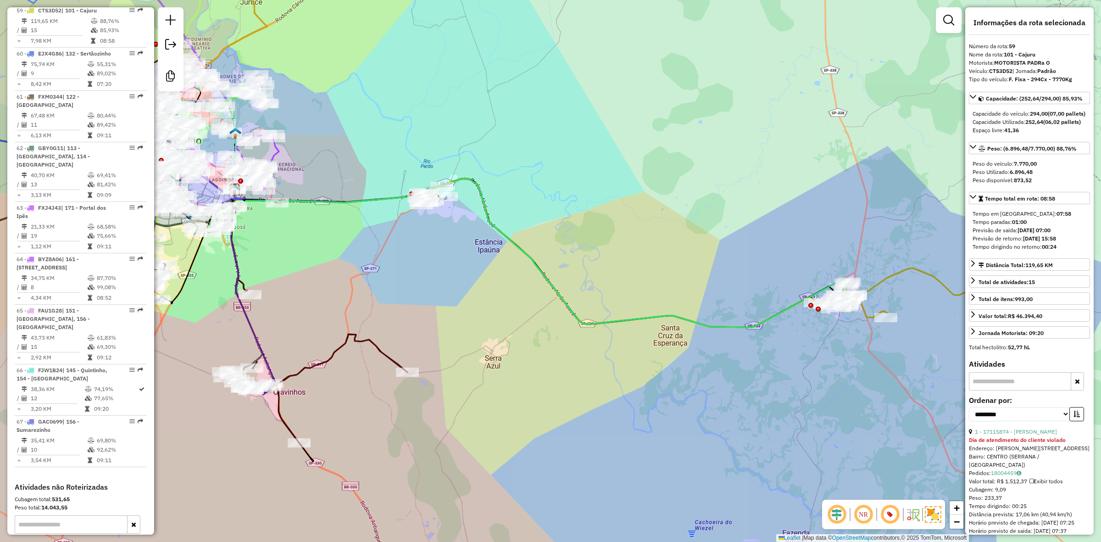
drag, startPoint x: 386, startPoint y: 232, endPoint x: 418, endPoint y: 237, distance: 32.0
click at [418, 237] on div "Janela de atendimento Grade de atendimento Capacidade Transportadoras Veículos …" at bounding box center [550, 271] width 1101 height 542
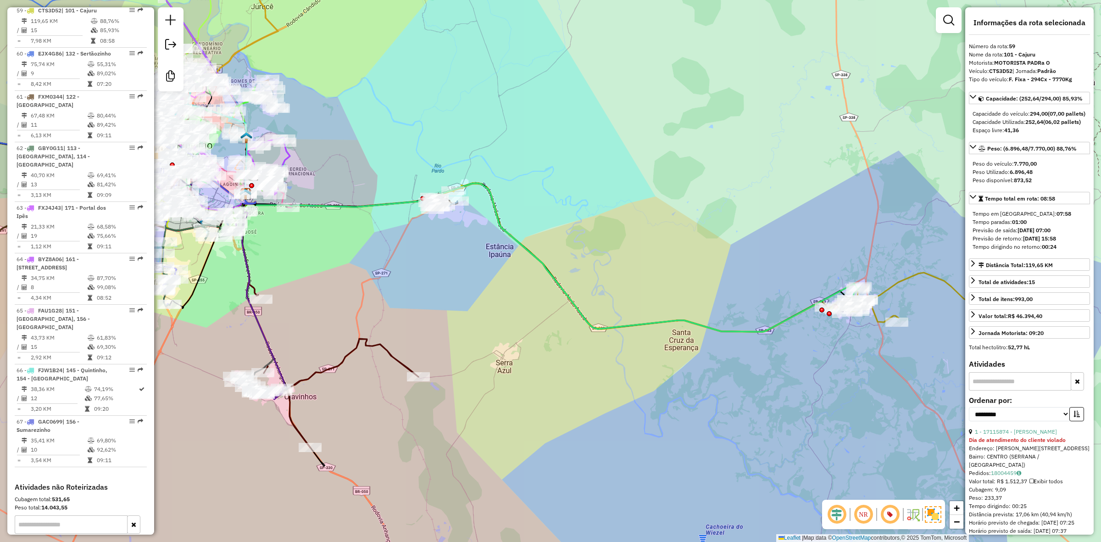
drag, startPoint x: 461, startPoint y: 270, endPoint x: 519, endPoint y: 273, distance: 57.9
click at [520, 289] on div "Janela de atendimento Grade de atendimento Capacidade Transportadoras Veículos …" at bounding box center [550, 271] width 1101 height 542
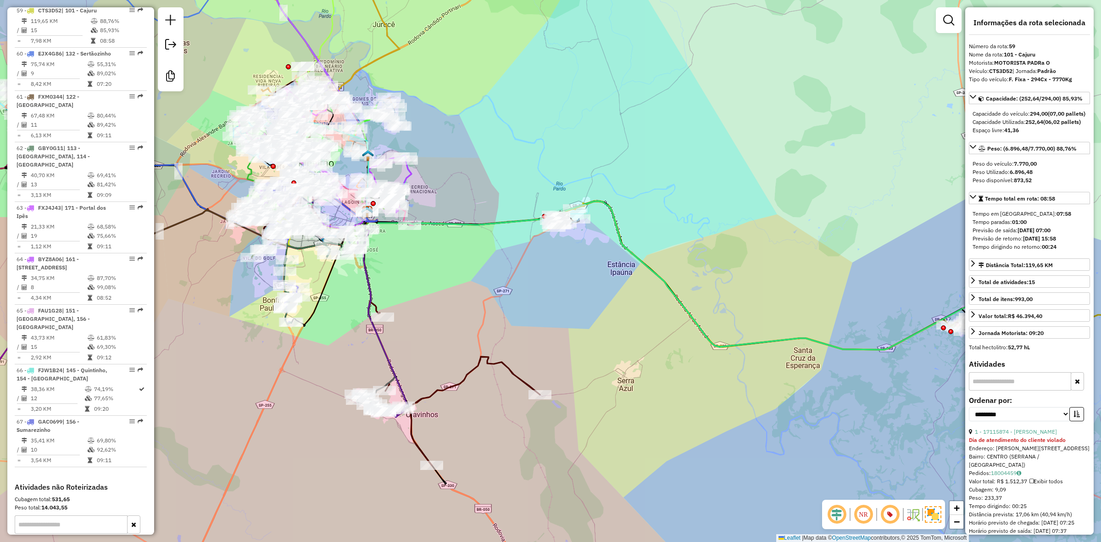
click at [507, 159] on div "Janela de atendimento Grade de atendimento Capacidade Transportadoras Veículos …" at bounding box center [550, 271] width 1101 height 542
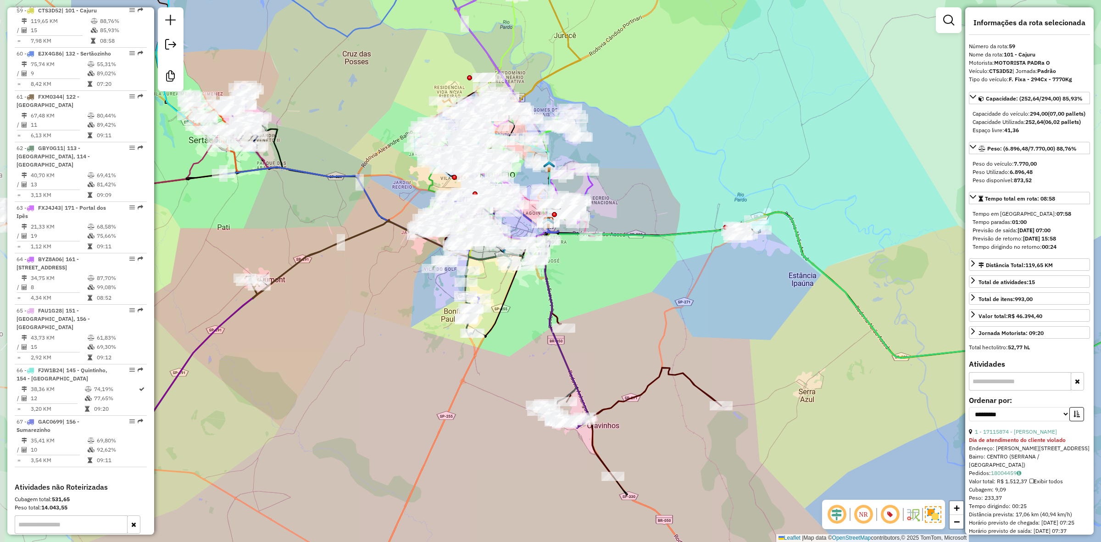
drag, startPoint x: 507, startPoint y: 159, endPoint x: 688, endPoint y: 170, distance: 181.5
click at [688, 170] on div "Janela de atendimento Grade de atendimento Capacidade Transportadoras Veículos …" at bounding box center [550, 271] width 1101 height 542
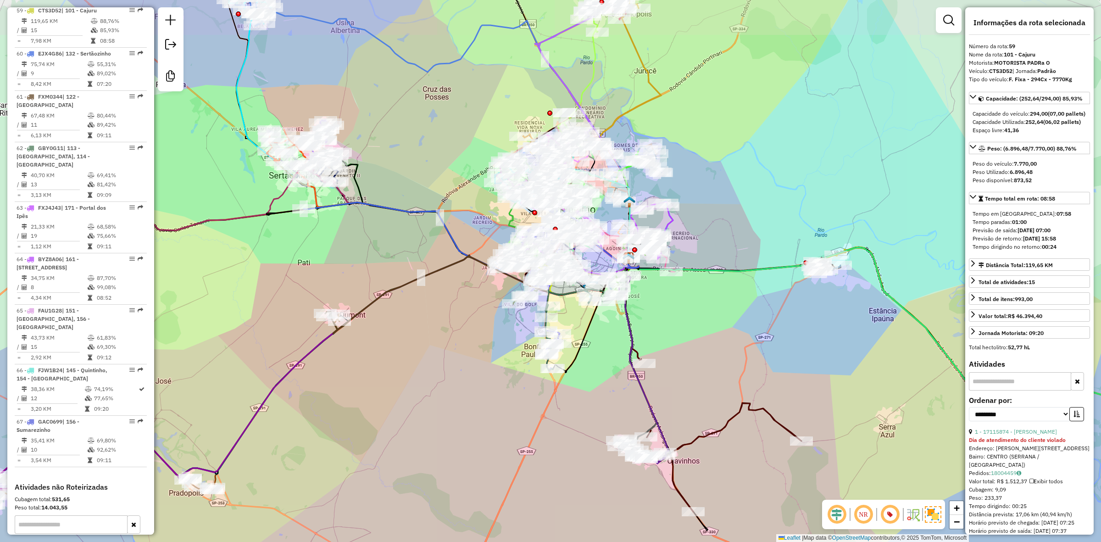
drag, startPoint x: 688, startPoint y: 170, endPoint x: 768, endPoint y: 205, distance: 87.7
click at [768, 205] on div "Janela de atendimento Grade de atendimento Capacidade Transportadoras Veículos …" at bounding box center [550, 271] width 1101 height 542
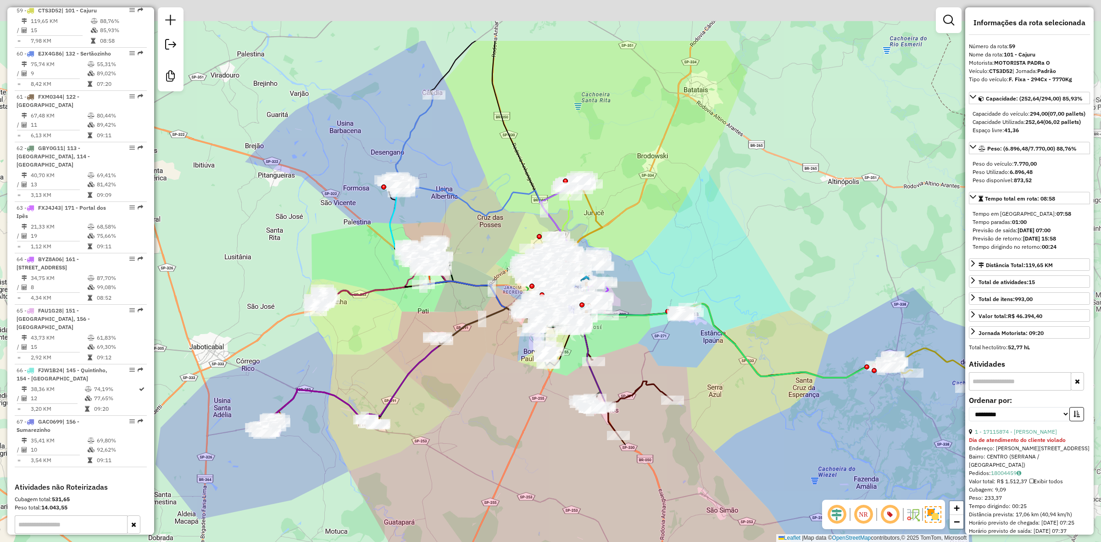
drag, startPoint x: 782, startPoint y: 141, endPoint x: 680, endPoint y: 236, distance: 139.5
click at [680, 236] on div "Janela de atendimento Grade de atendimento Capacidade Transportadoras Veículos …" at bounding box center [550, 271] width 1101 height 542
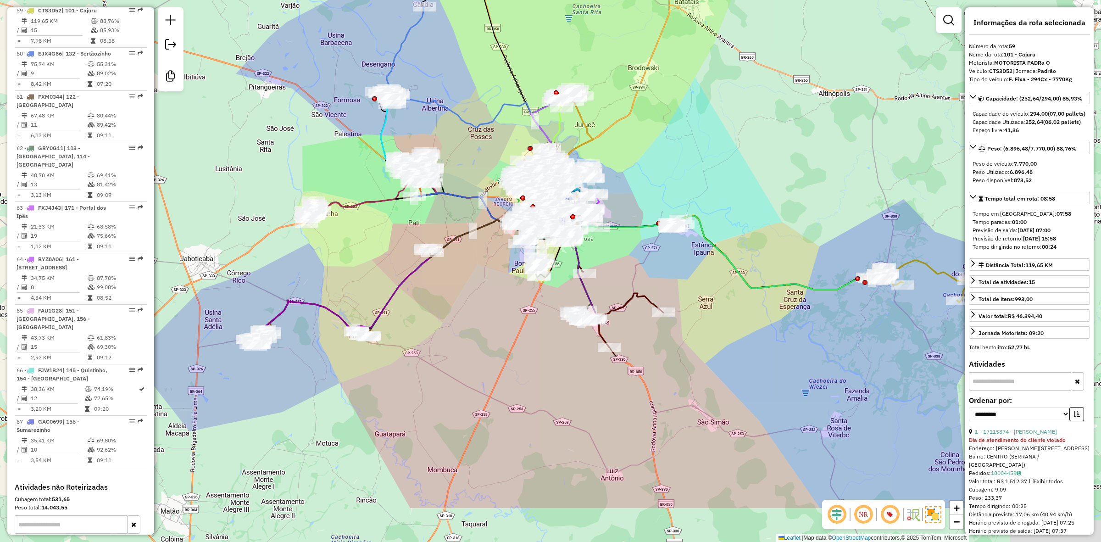
drag, startPoint x: 500, startPoint y: 249, endPoint x: 491, endPoint y: 159, distance: 90.4
click at [491, 159] on div "Janela de atendimento Grade de atendimento Capacidade Transportadoras Veículos …" at bounding box center [550, 271] width 1101 height 542
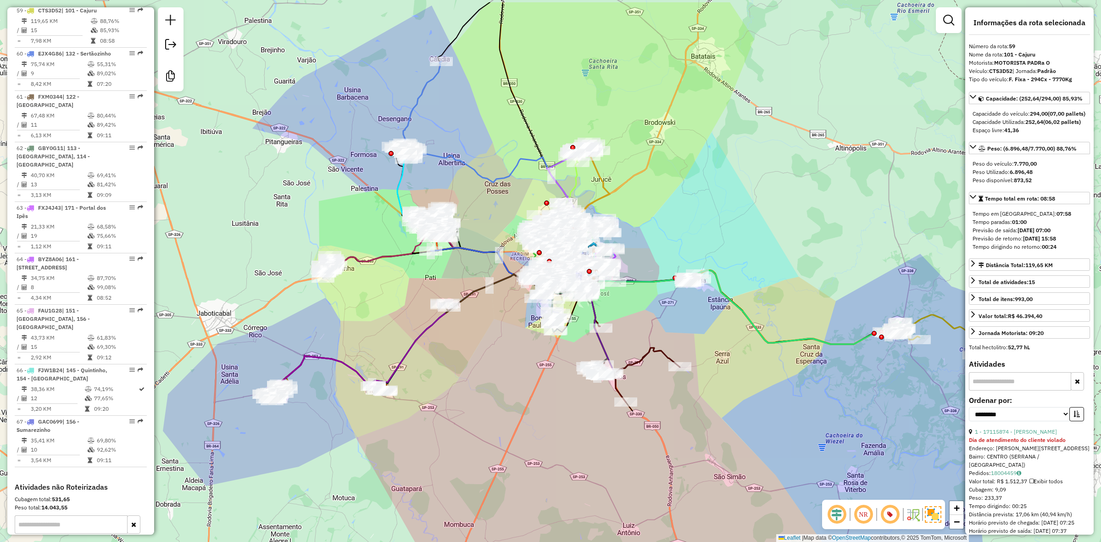
drag, startPoint x: 674, startPoint y: 99, endPoint x: 690, endPoint y: 154, distance: 56.9
click at [690, 154] on div "Janela de atendimento Grade de atendimento Capacidade Transportadoras Veículos …" at bounding box center [550, 271] width 1101 height 542
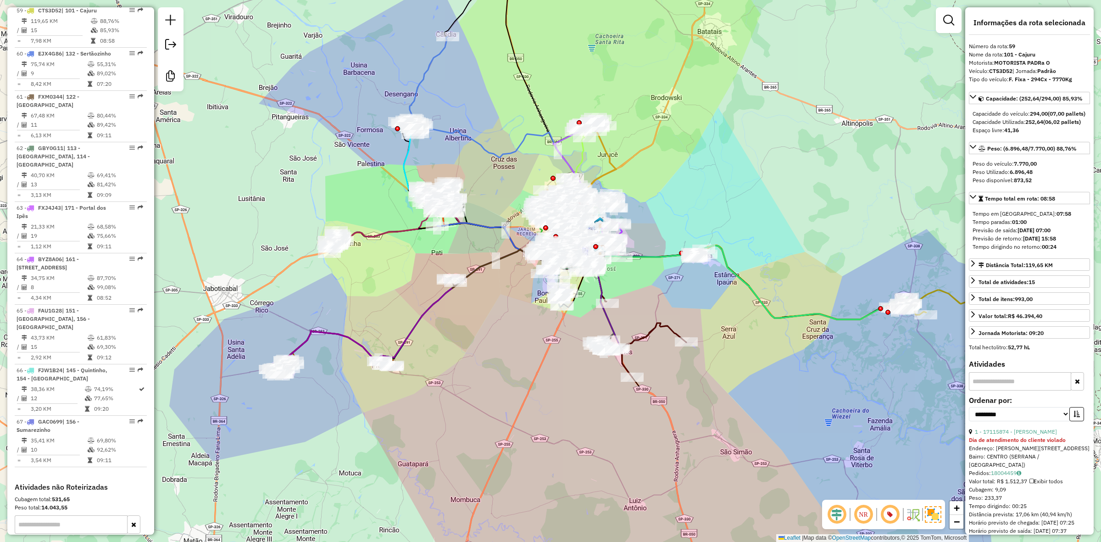
drag, startPoint x: 686, startPoint y: 184, endPoint x: 696, endPoint y: 136, distance: 48.8
click at [696, 136] on div "Janela de atendimento Grade de atendimento Capacidade Transportadoras Veículos …" at bounding box center [550, 271] width 1101 height 542
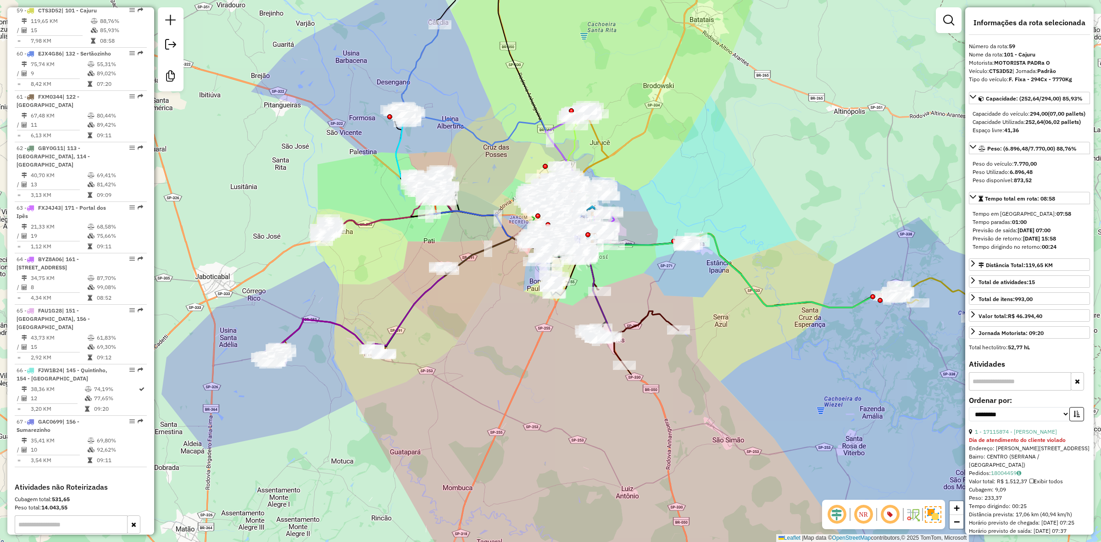
drag, startPoint x: 671, startPoint y: 142, endPoint x: 668, endPoint y: 150, distance: 8.3
click at [668, 150] on div "Rota 15 - Placa FCN7C63 17134801 - PSJ RIBEIRAO PRETO C Janela de atendimento G…" at bounding box center [550, 271] width 1101 height 542
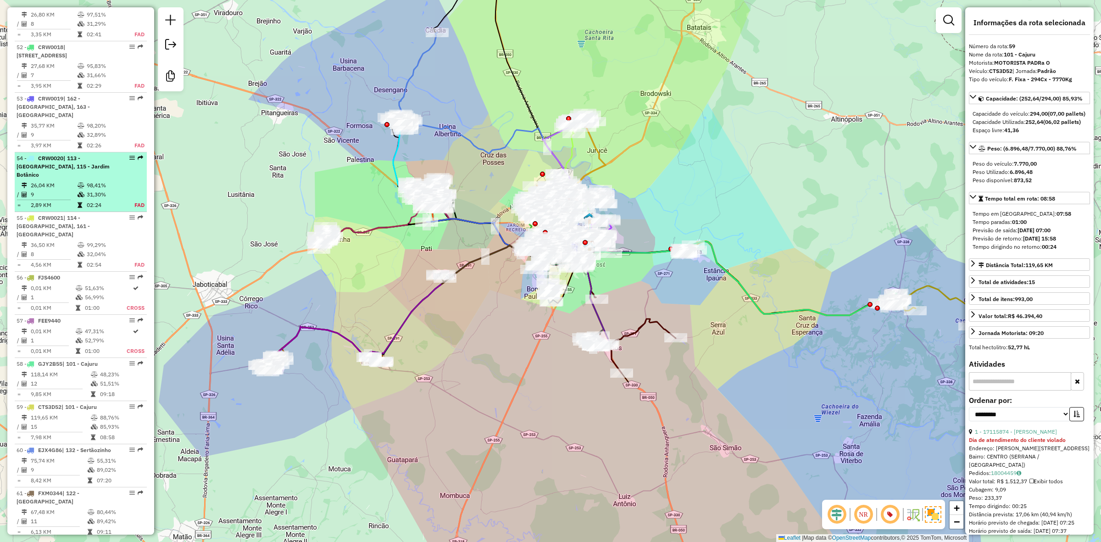
scroll to position [2957, 0]
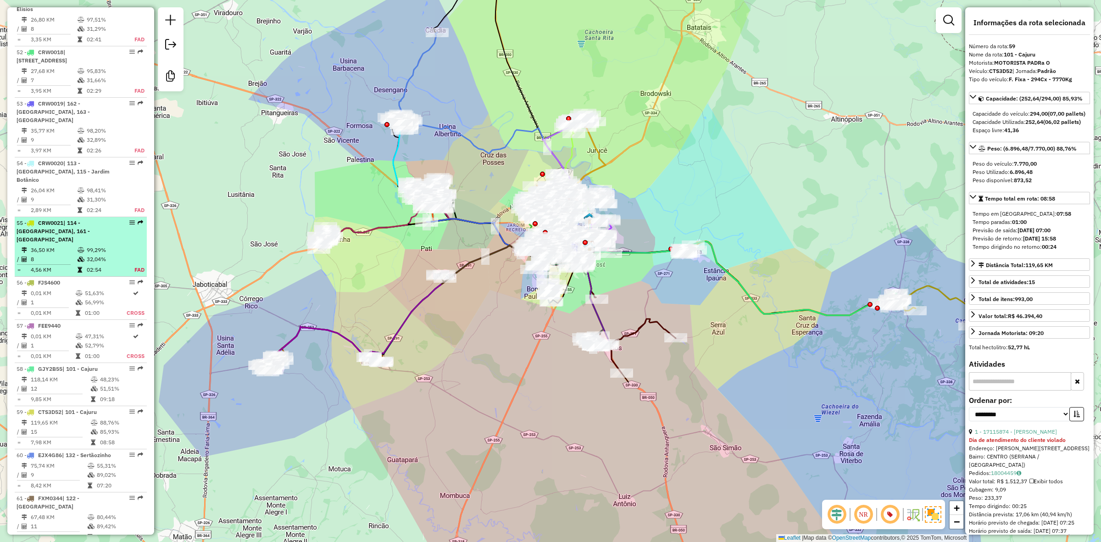
click at [82, 242] on span "| 114 - [GEOGRAPHIC_DATA], 161 - [GEOGRAPHIC_DATA]" at bounding box center [53, 230] width 73 height 23
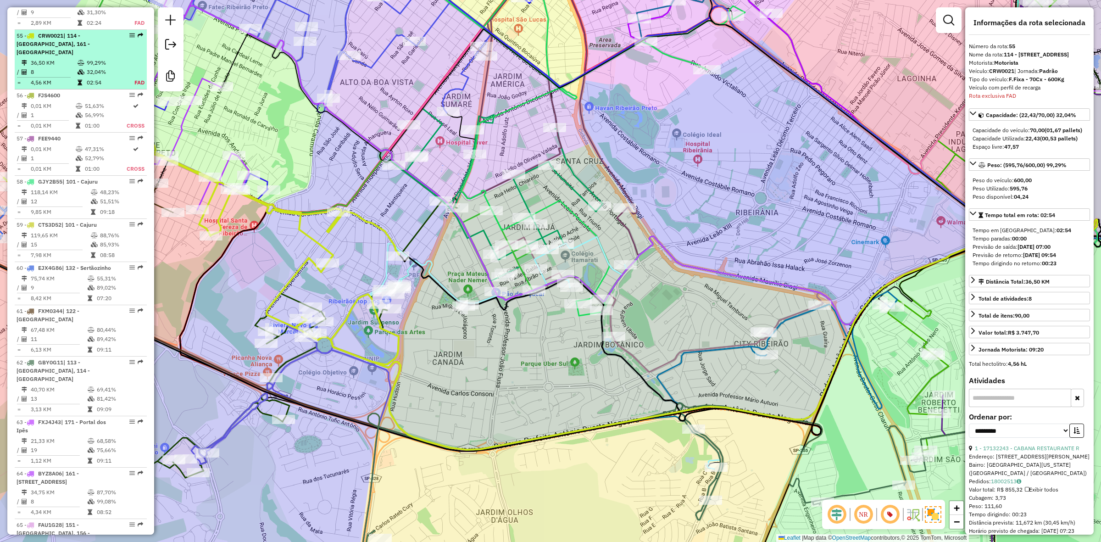
scroll to position [3177, 0]
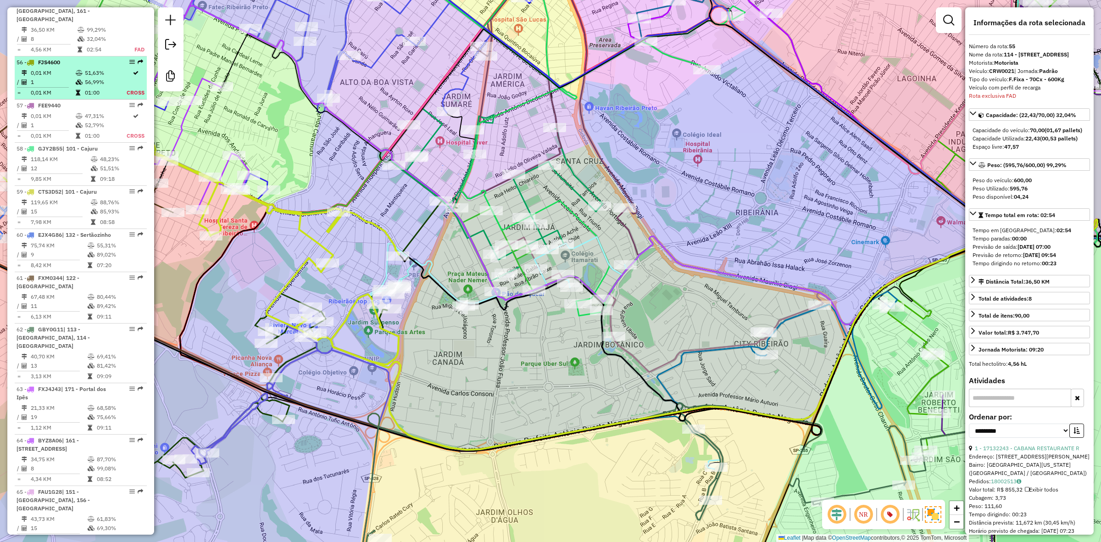
click at [83, 62] on div "56 - FJS4600" at bounding box center [65, 62] width 97 height 8
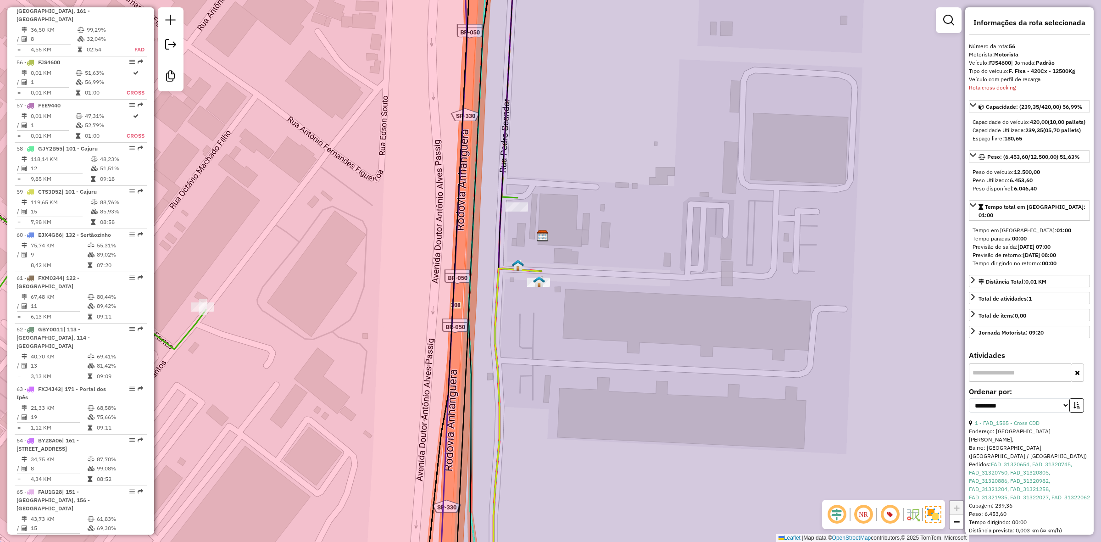
drag, startPoint x: 682, startPoint y: 233, endPoint x: 643, endPoint y: 234, distance: 39.9
click at [657, 232] on div "Janela de atendimento Grade de atendimento Capacidade Transportadoras Veículos …" at bounding box center [550, 271] width 1101 height 542
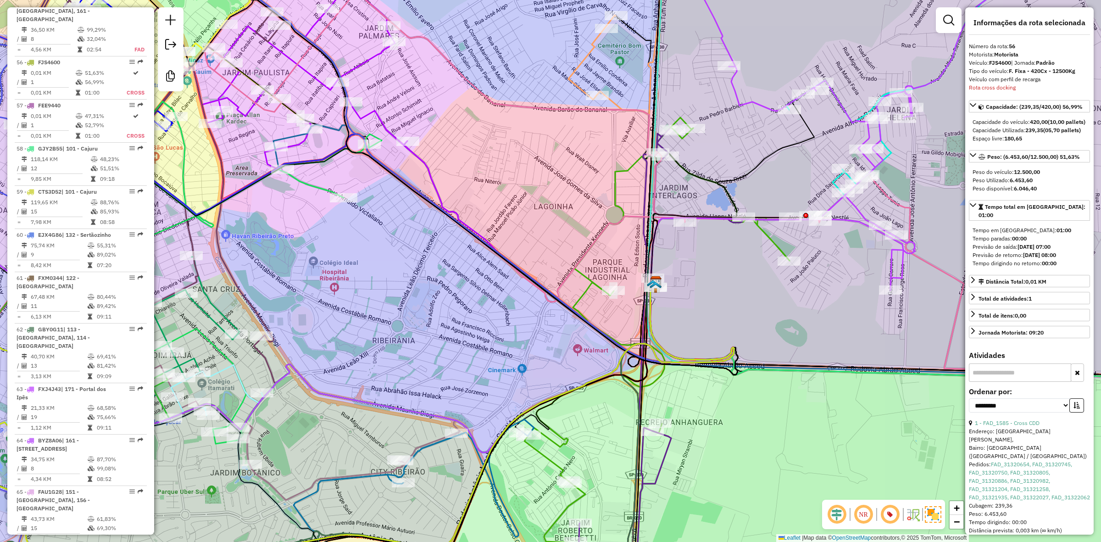
drag, startPoint x: 508, startPoint y: 196, endPoint x: 588, endPoint y: 241, distance: 91.2
click at [588, 241] on div "Janela de atendimento Grade de atendimento Capacidade Transportadoras Veículos …" at bounding box center [550, 271] width 1101 height 542
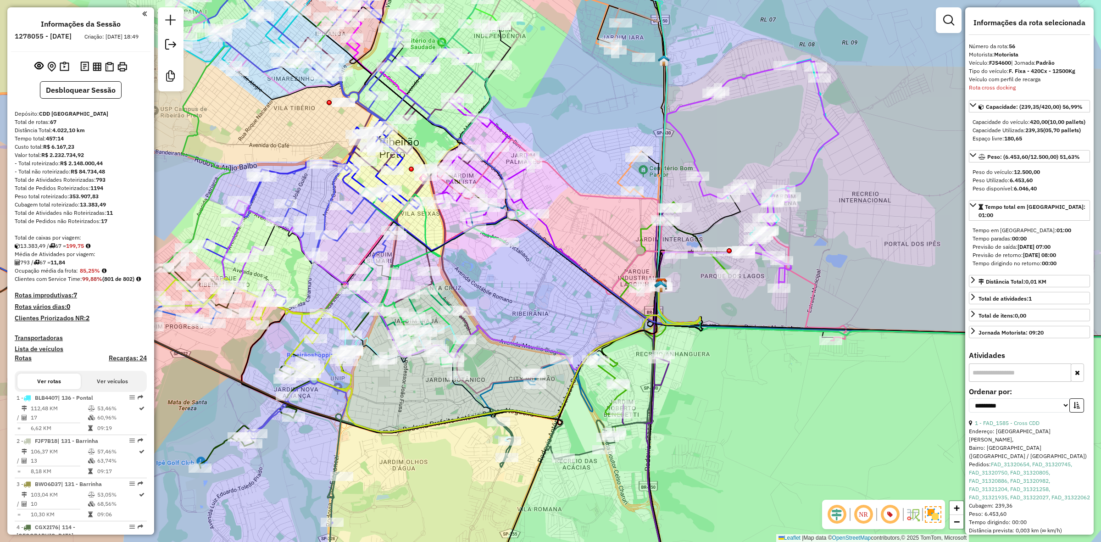
select select "**********"
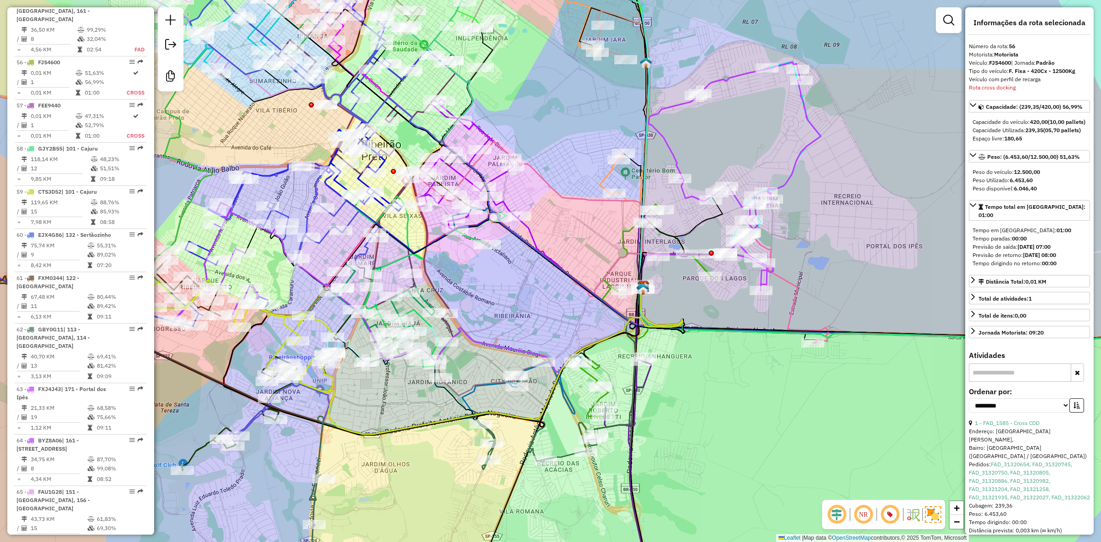
click at [724, 152] on div "Janela de atendimento Grade de atendimento Capacidade Transportadoras Veículos …" at bounding box center [550, 271] width 1101 height 542
